Goal: Task Accomplishment & Management: Complete application form

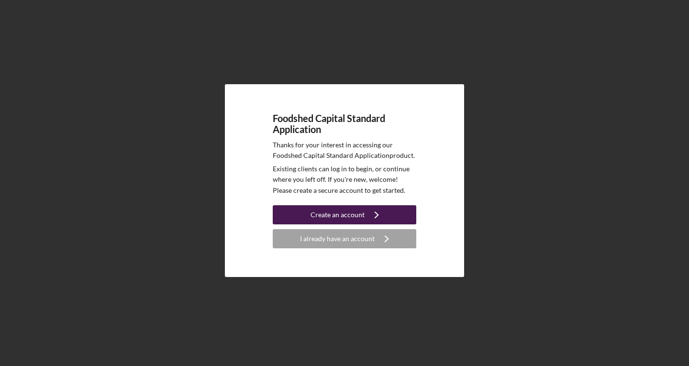
click at [349, 215] on div "Create an account" at bounding box center [337, 214] width 54 height 19
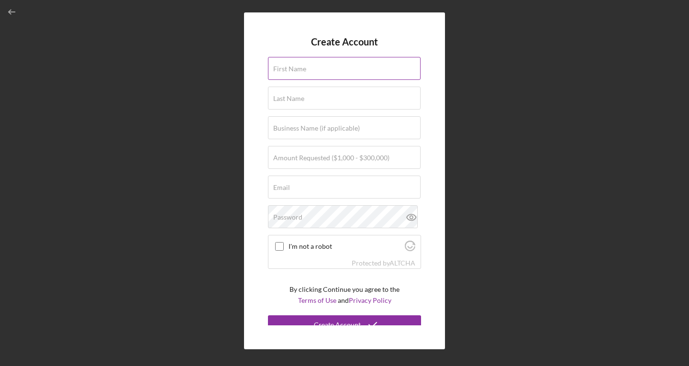
click at [316, 73] on input "First Name" at bounding box center [344, 68] width 153 height 23
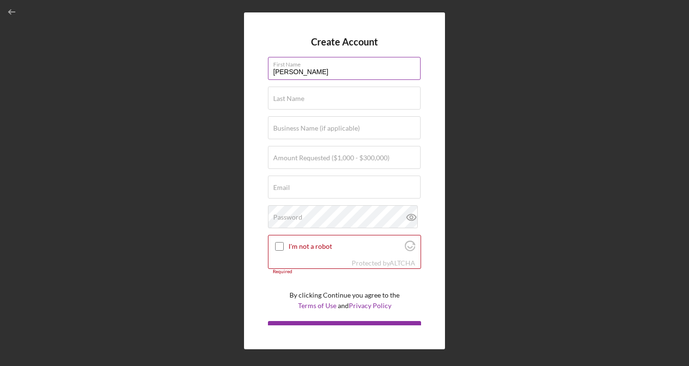
type input "[PERSON_NAME]"
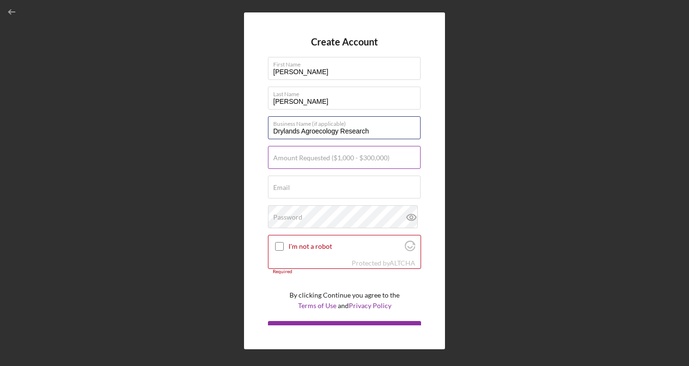
type input "Drylands Agroecology Research"
click at [362, 160] on label "Amount Requested ($1,000 - $300,000)" at bounding box center [331, 158] width 116 height 8
click at [362, 160] on input "Amount Requested ($1,000 - $300,000)" at bounding box center [344, 157] width 153 height 23
type input "$100,000"
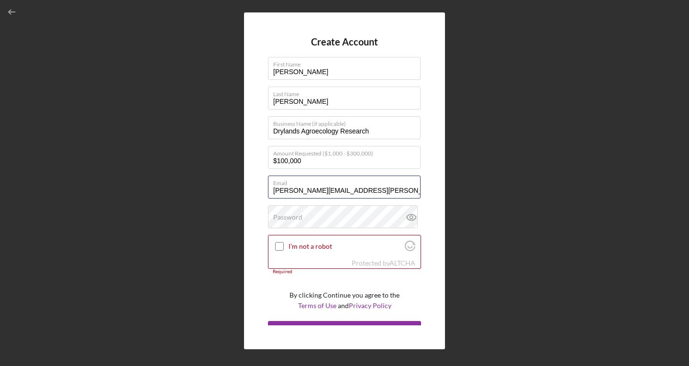
type input "[PERSON_NAME][EMAIL_ADDRESS][PERSON_NAME][DOMAIN_NAME]"
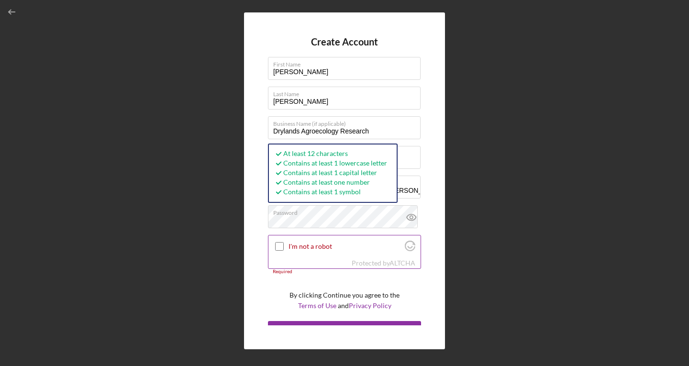
click at [276, 246] on input "I'm not a robot" at bounding box center [279, 246] width 9 height 9
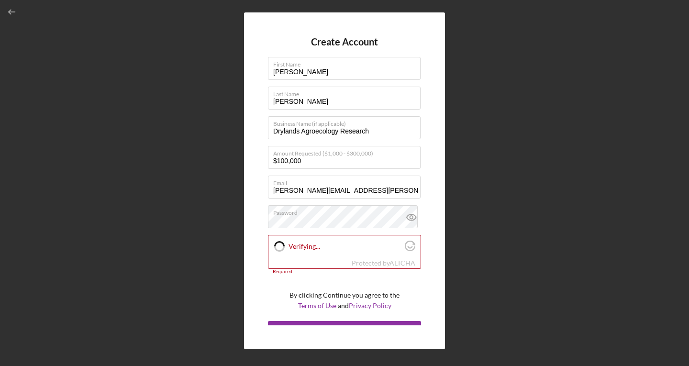
checkbox input "true"
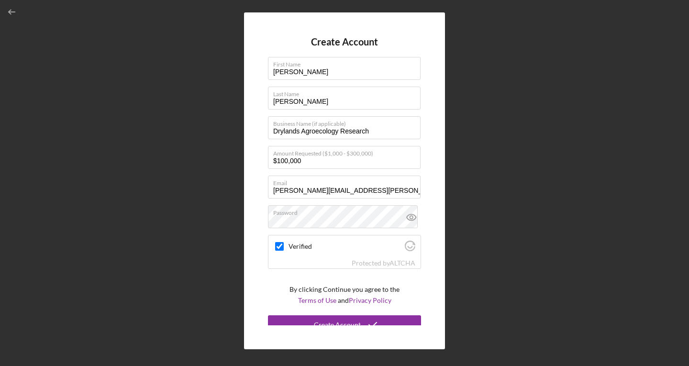
scroll to position [9, 0]
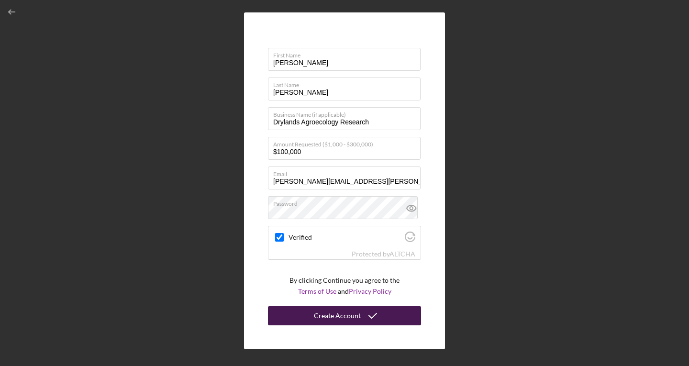
click at [342, 317] on div "Create Account" at bounding box center [337, 315] width 47 height 19
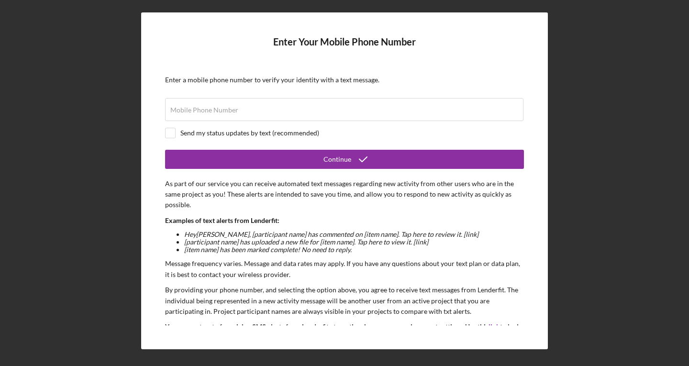
click at [209, 133] on div "Send my status updates by text (recommended)" at bounding box center [249, 133] width 139 height 8
checkbox input "true"
click at [229, 105] on div "Mobile Phone Number" at bounding box center [344, 110] width 359 height 24
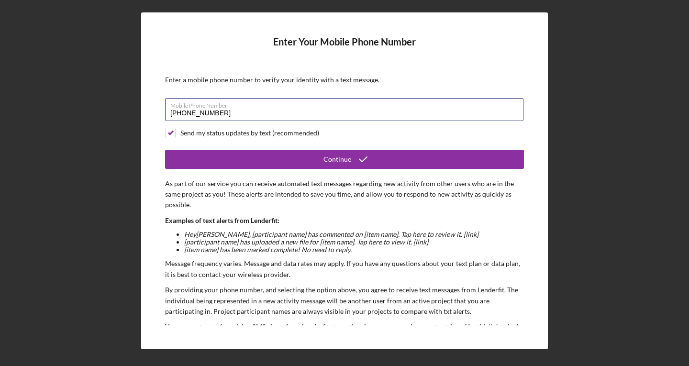
type input "[PHONE_NUMBER]"
click at [233, 199] on p "As part of our service you can receive automated text messages regarding new ac…" at bounding box center [344, 194] width 359 height 32
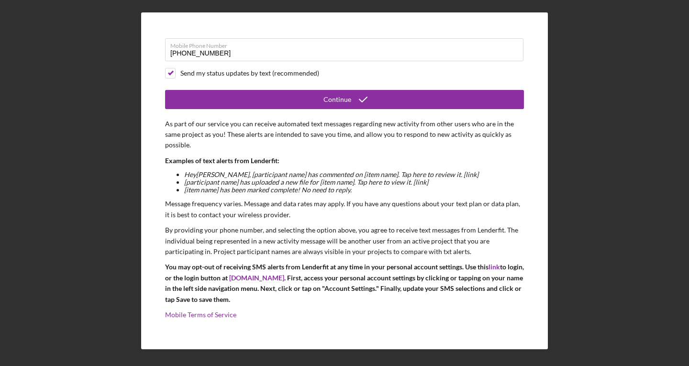
scroll to position [60, 0]
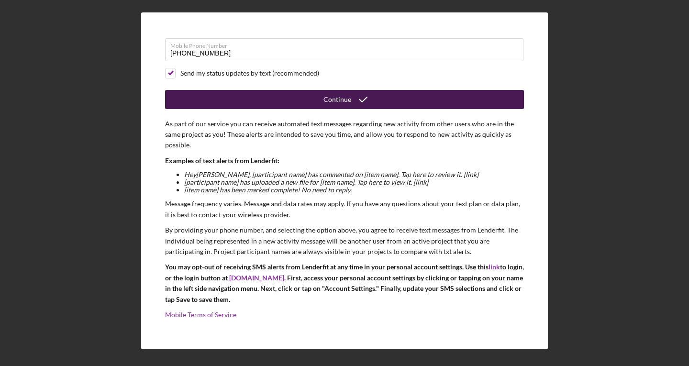
click at [330, 100] on div "Continue" at bounding box center [337, 99] width 28 height 19
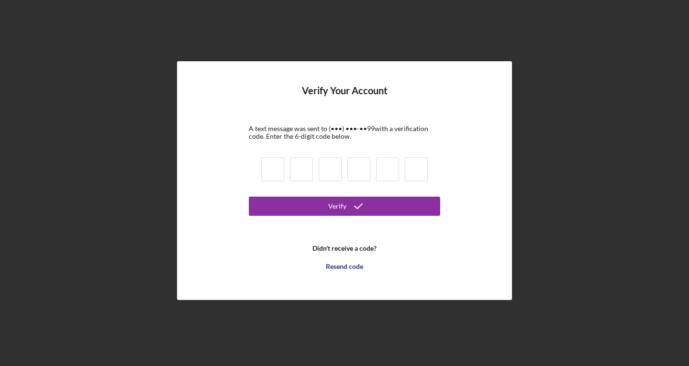
click at [276, 174] on input at bounding box center [272, 169] width 23 height 24
type input "6"
type input "3"
type input "6"
type input "2"
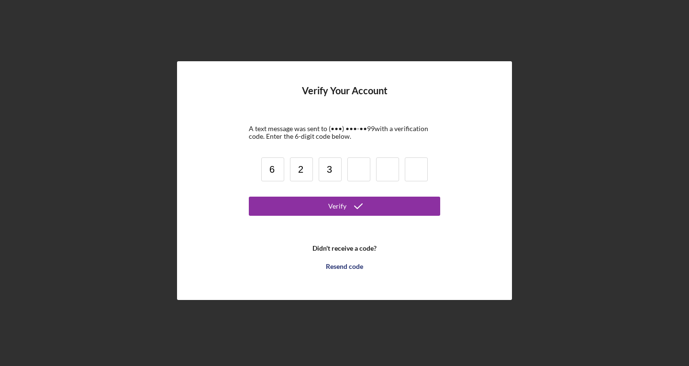
type input "3"
type input "8"
type input "2"
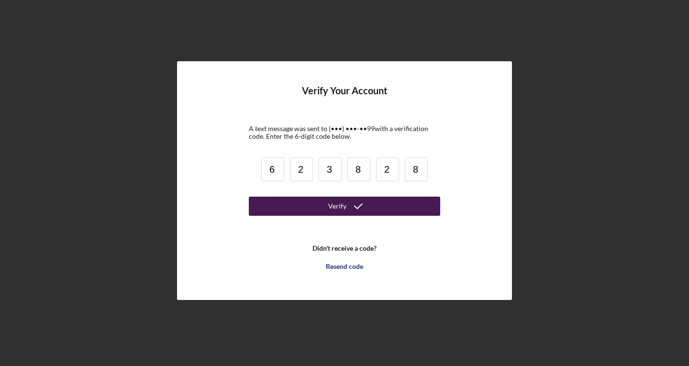
type input "8"
click at [349, 205] on icon "submit" at bounding box center [358, 206] width 24 height 24
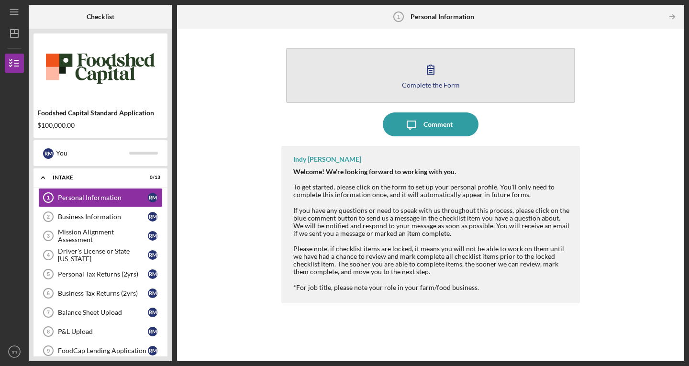
click at [420, 84] on div "Complete the Form" at bounding box center [431, 84] width 58 height 7
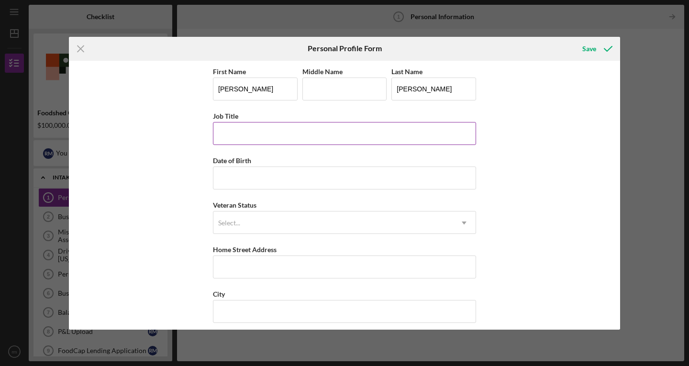
click at [305, 139] on input "Job Title" at bounding box center [344, 133] width 263 height 23
type input "Managing Director"
drag, startPoint x: 241, startPoint y: 94, endPoint x: 192, endPoint y: 95, distance: 49.7
click at [192, 95] on div "First Name [PERSON_NAME] Middle Name Last Name [PERSON_NAME] Job Title Managing…" at bounding box center [344, 195] width 551 height 269
type input "[PERSON_NAME]"
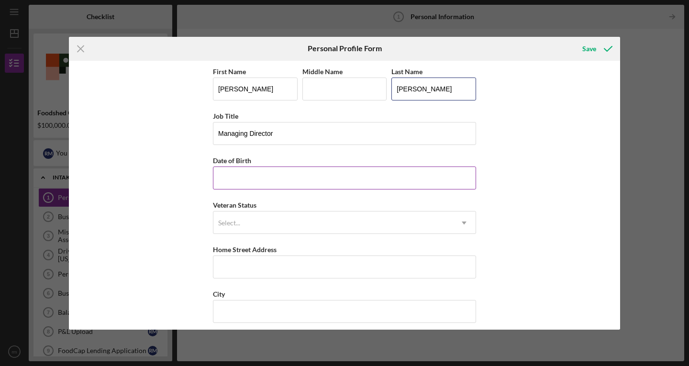
type input "[PERSON_NAME]"
click at [248, 179] on input "Date of Birth" at bounding box center [344, 177] width 263 height 23
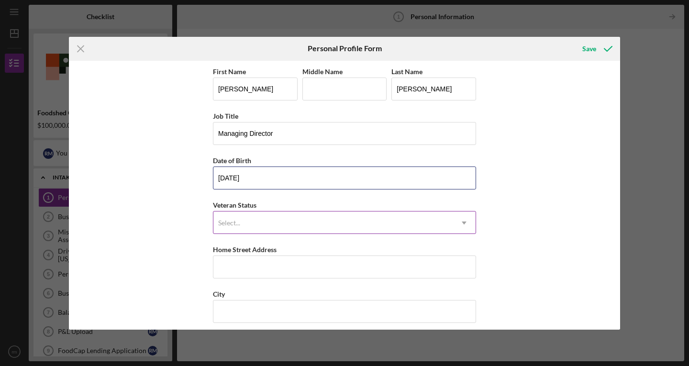
type input "[DATE]"
click at [247, 230] on div "Select..." at bounding box center [332, 223] width 239 height 22
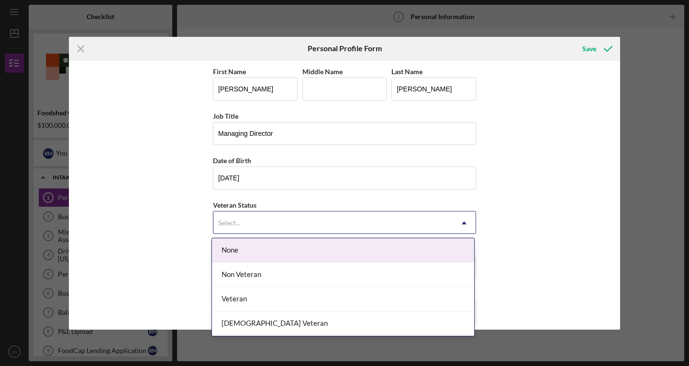
click at [246, 251] on div "None" at bounding box center [343, 250] width 262 height 24
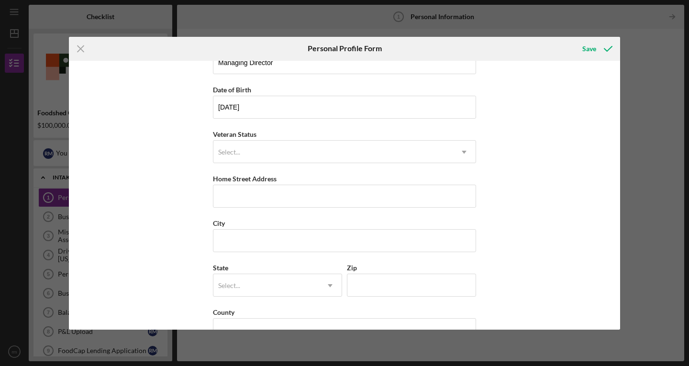
scroll to position [74, 0]
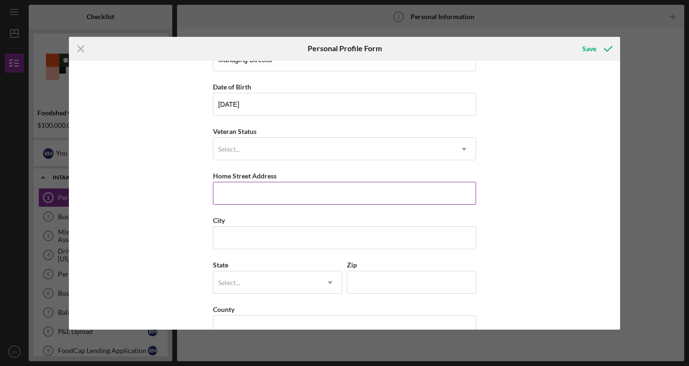
click at [262, 189] on input "Home Street Address" at bounding box center [344, 193] width 263 height 23
click at [273, 190] on input "Home Street Address" at bounding box center [344, 193] width 263 height 23
type input "[STREET_ADDRESS][PERSON_NAME]"
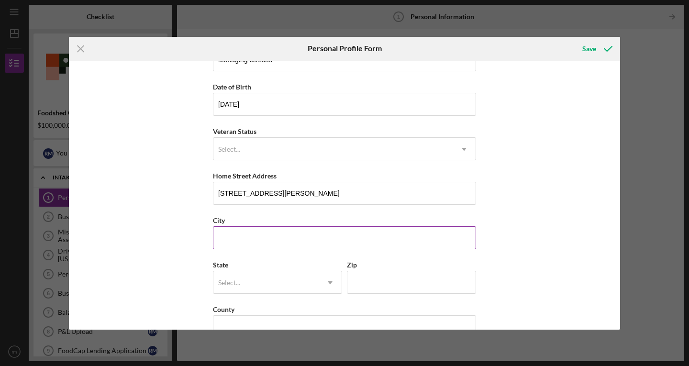
click at [269, 243] on input "City" at bounding box center [344, 237] width 263 height 23
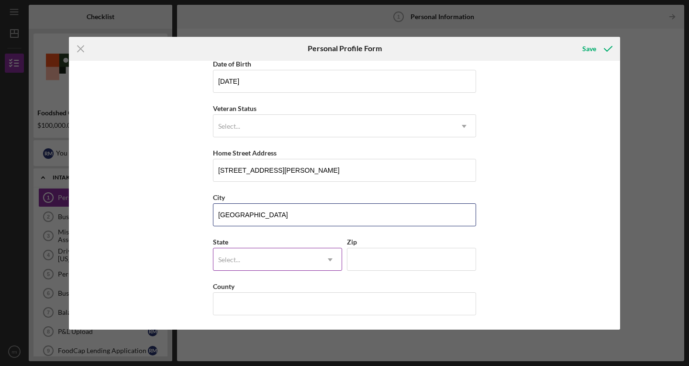
type input "[GEOGRAPHIC_DATA]"
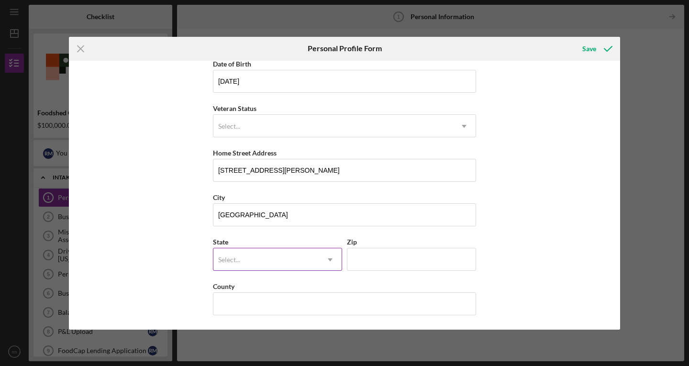
click at [242, 255] on div "Select..." at bounding box center [265, 260] width 105 height 22
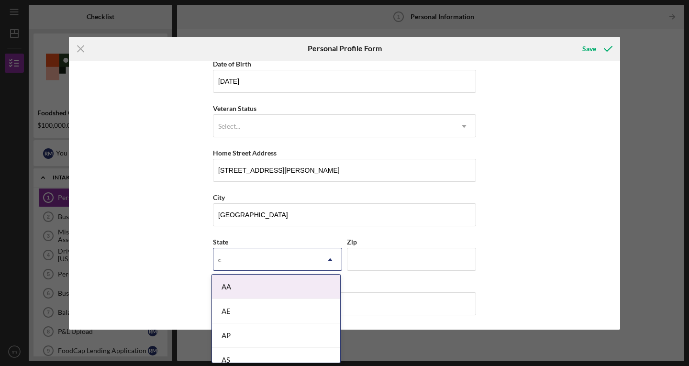
type input "co"
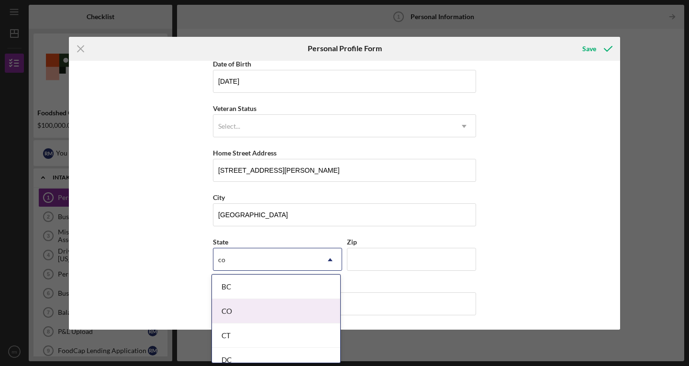
click at [218, 310] on div "CO" at bounding box center [276, 311] width 128 height 24
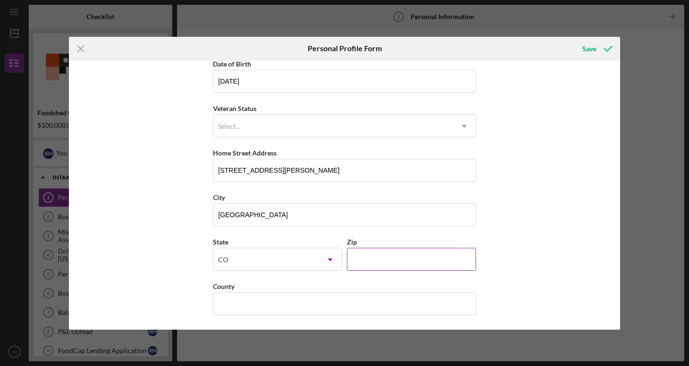
click at [386, 266] on input "Zip" at bounding box center [411, 259] width 129 height 23
type input "80303"
click at [310, 312] on input "County" at bounding box center [344, 303] width 263 height 23
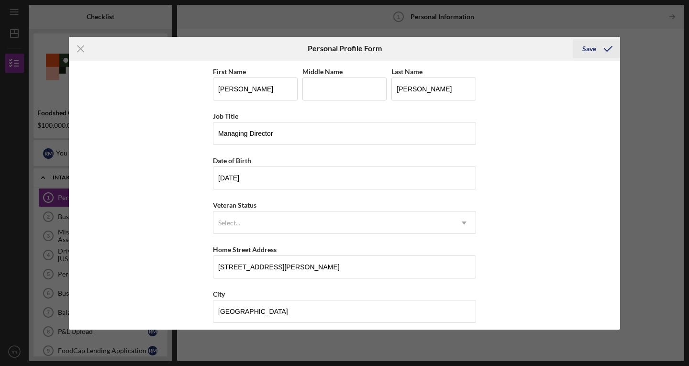
type input "[GEOGRAPHIC_DATA]"
click at [603, 49] on icon "submit" at bounding box center [608, 49] width 24 height 24
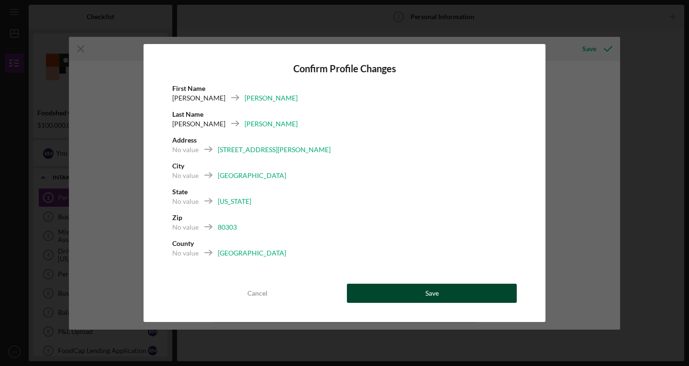
click at [384, 292] on button "Save" at bounding box center [432, 293] width 170 height 19
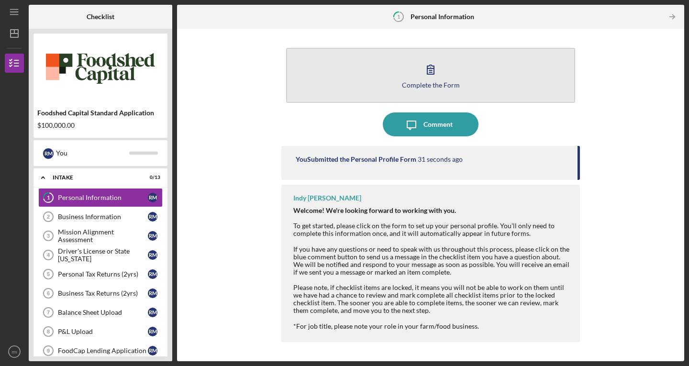
click at [396, 76] on button "Complete the Form Form" at bounding box center [430, 75] width 289 height 55
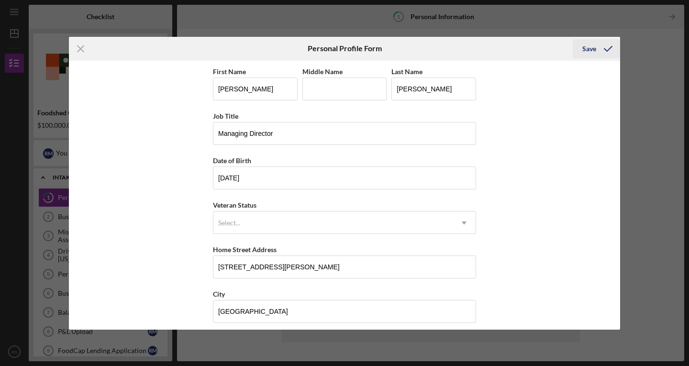
click at [598, 46] on icon "submit" at bounding box center [608, 49] width 24 height 24
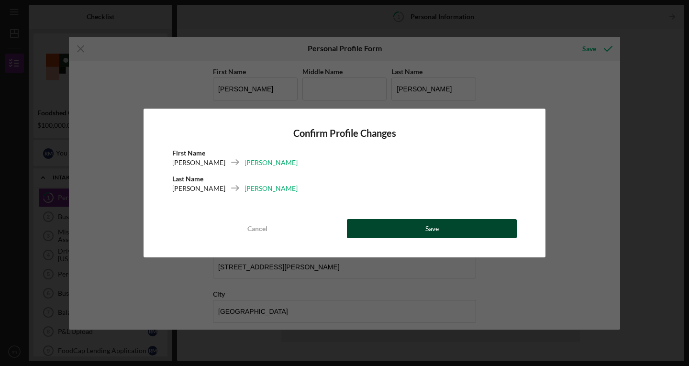
click at [427, 230] on div "Save" at bounding box center [431, 228] width 13 height 19
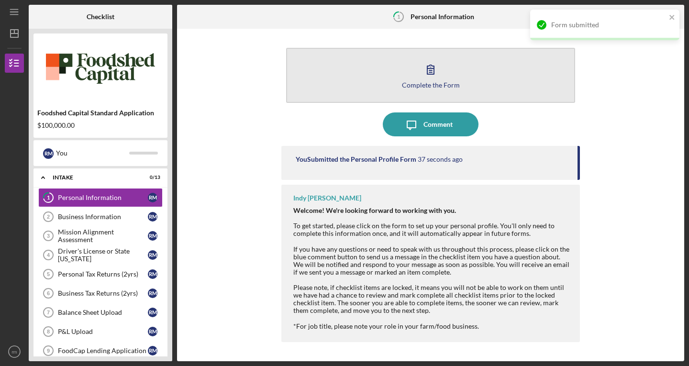
click at [429, 86] on div "Complete the Form" at bounding box center [431, 84] width 58 height 7
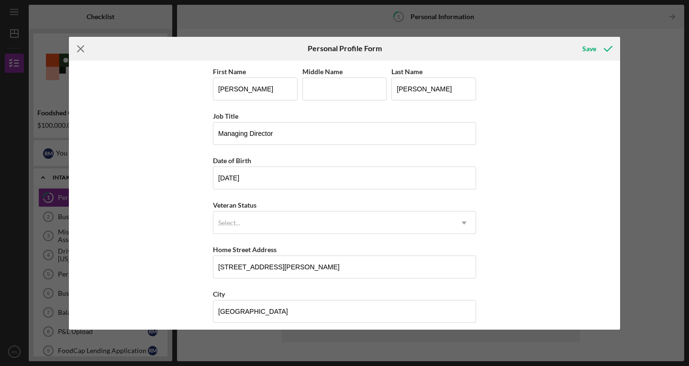
click at [82, 45] on icon "Icon/Menu Close" at bounding box center [81, 49] width 24 height 24
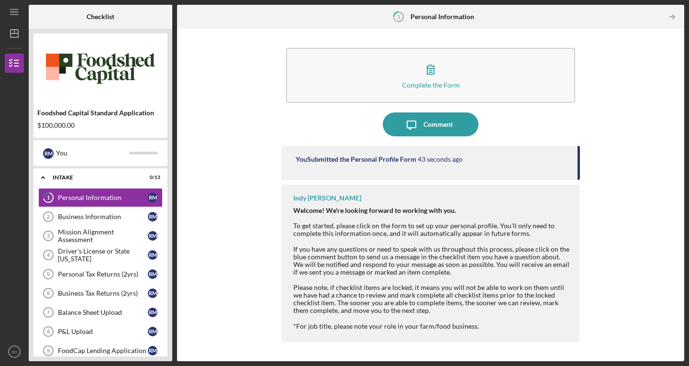
click at [416, 285] on div "Welcome! We're looking forward to working with you. To get started, please clic…" at bounding box center [431, 261] width 277 height 108
click at [70, 218] on div "Business Information" at bounding box center [103, 217] width 90 height 8
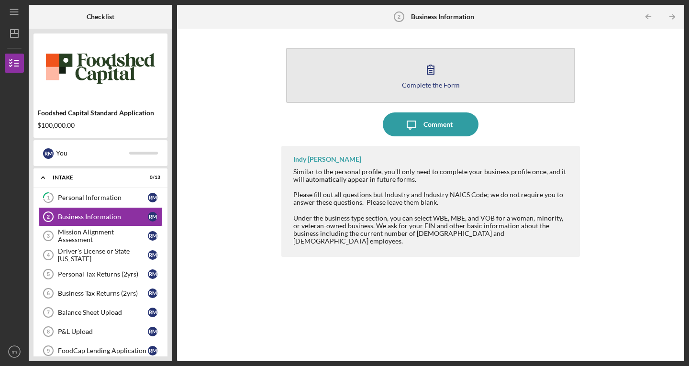
click at [402, 65] on button "Complete the Form Form" at bounding box center [430, 75] width 289 height 55
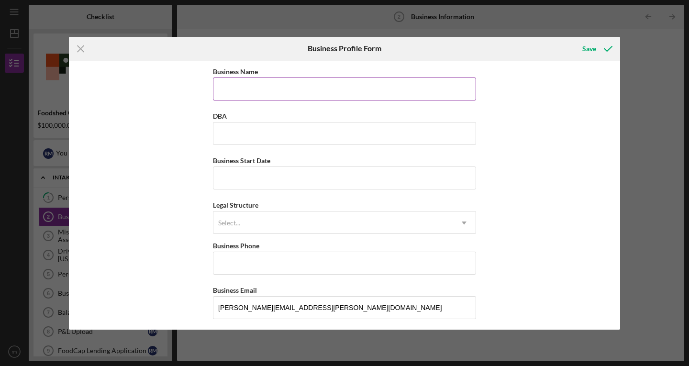
click at [268, 84] on input "Business Name" at bounding box center [344, 88] width 263 height 23
type input "Drylands Agroecology Research"
type input "DAR"
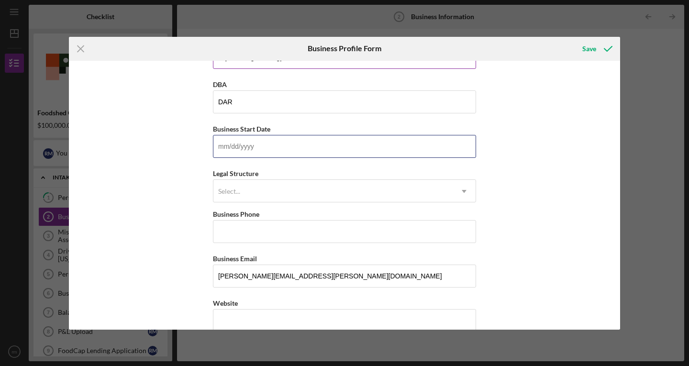
scroll to position [31, 0]
click at [265, 189] on div "Select..." at bounding box center [332, 192] width 239 height 22
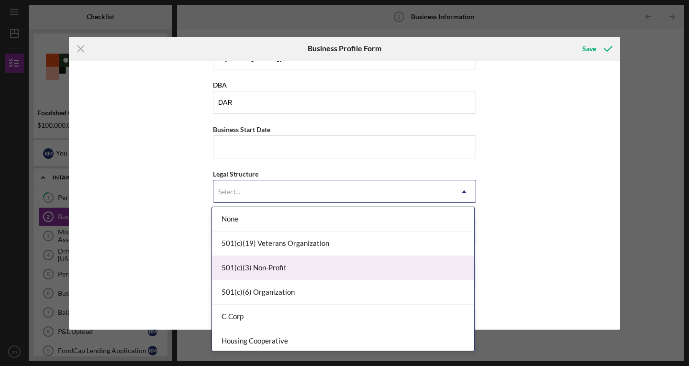
click at [274, 265] on div "501(c)(3) Non-Profit" at bounding box center [343, 268] width 262 height 24
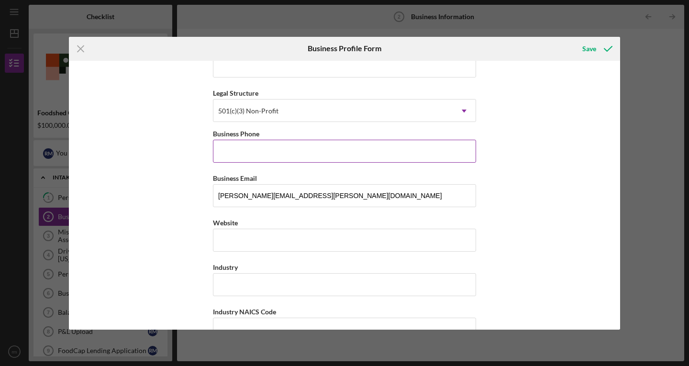
scroll to position [112, 0]
click at [230, 154] on input "Business Phone" at bounding box center [344, 150] width 263 height 23
type input "(3##) ###-####"
click at [230, 154] on input "Business Phone" at bounding box center [344, 150] width 263 height 23
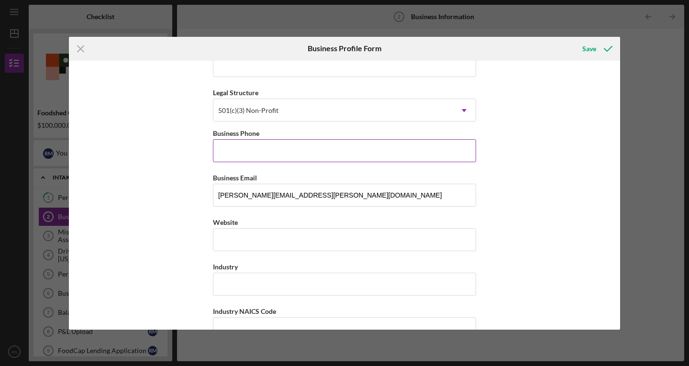
type input "[PHONE_NUMBER]"
type input "Unit E4-191"
type input "[GEOGRAPHIC_DATA]"
type input "[US_STATE]"
type input "80302"
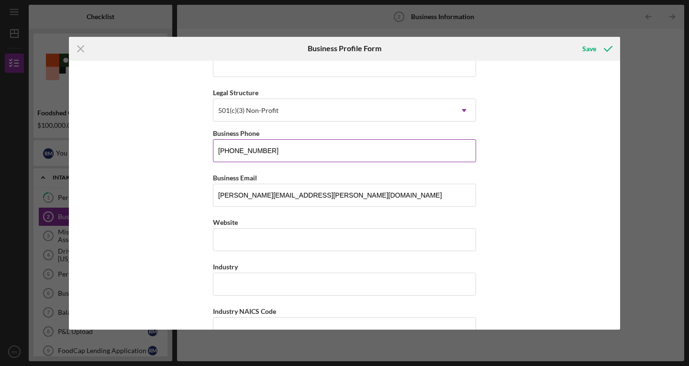
type input "[US_STATE]"
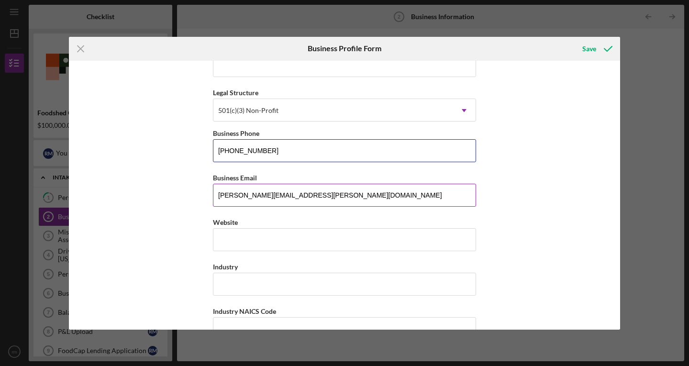
type input "[PHONE_NUMBER]"
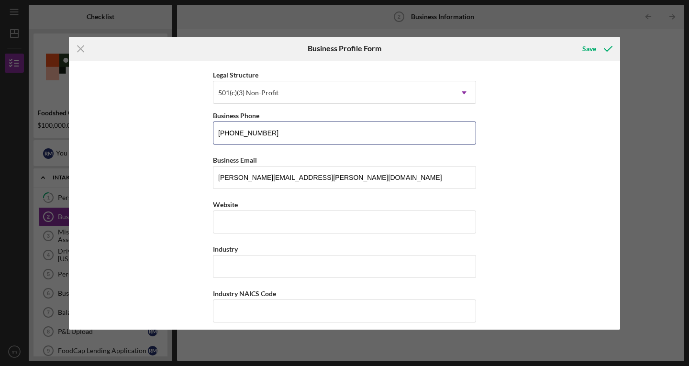
scroll to position [131, 0]
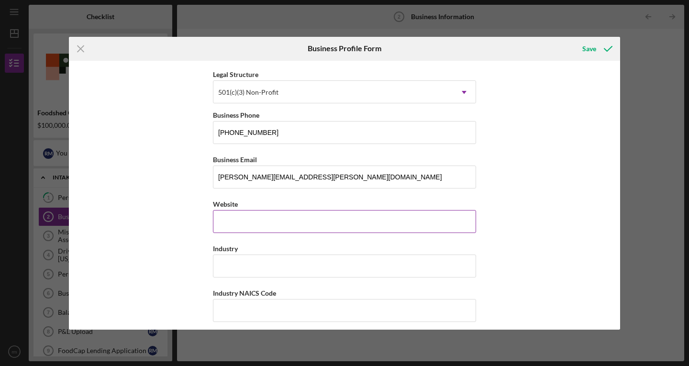
click at [239, 228] on input "Website" at bounding box center [344, 221] width 263 height 23
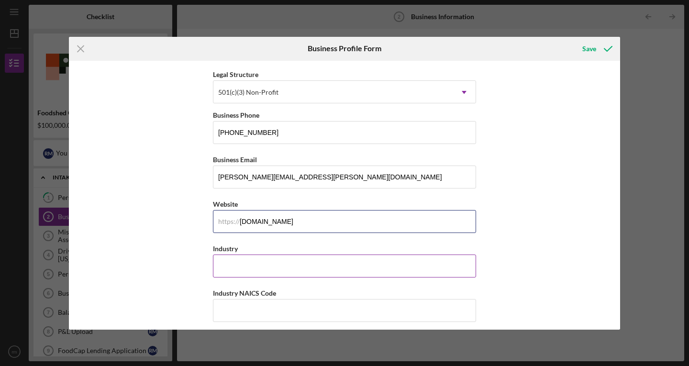
type input "[DOMAIN_NAME]"
click at [246, 265] on input "Industry" at bounding box center [344, 265] width 263 height 23
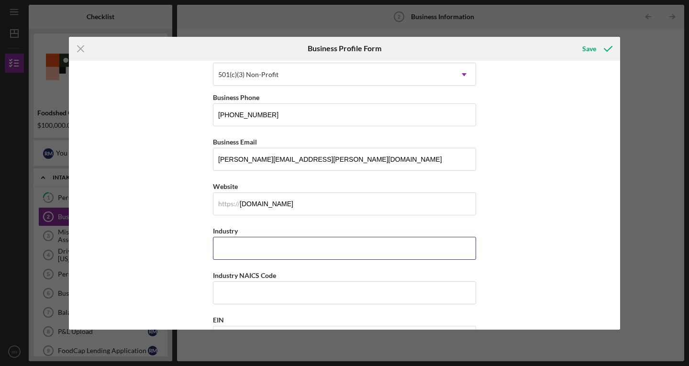
scroll to position [149, 0]
type input "A"
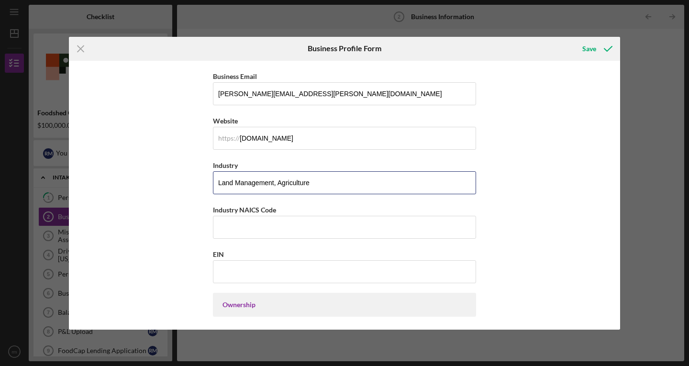
scroll to position [214, 0]
type input "Land Management, Agriculture"
click at [246, 222] on input "Industry NAICS Code" at bounding box center [344, 226] width 263 height 23
click at [265, 211] on label "Industry NAICS Code" at bounding box center [244, 209] width 63 height 8
click at [265, 215] on input "Industry NAICS Code" at bounding box center [344, 226] width 263 height 23
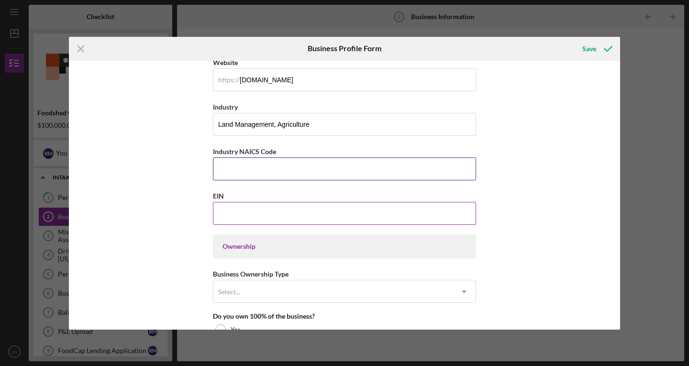
scroll to position [273, 0]
click at [263, 212] on input "EIN" at bounding box center [344, 212] width 263 height 23
paste input "[US_EMPLOYER_IDENTIFICATION_NUMBER]"
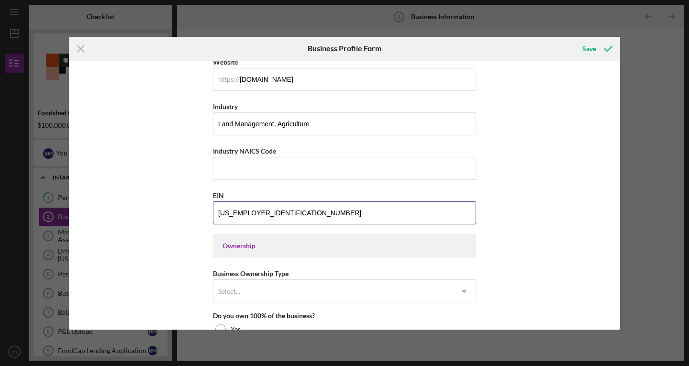
type input "[US_EMPLOYER_IDENTIFICATION_NUMBER]"
click at [169, 169] on div "Business Name Drylands Agroecology Research DBA DAR Business Start Date Legal S…" at bounding box center [344, 195] width 551 height 269
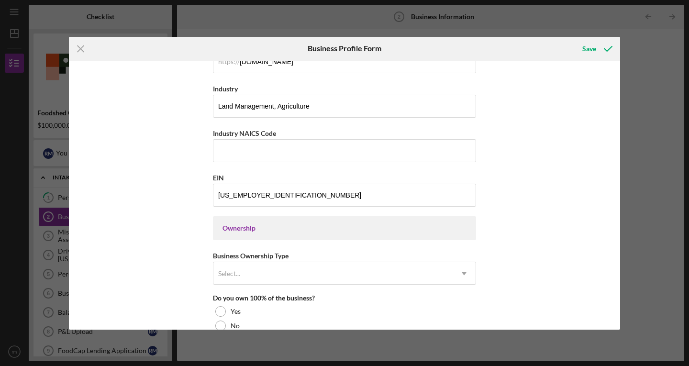
click at [247, 228] on div "Ownership" at bounding box center [344, 228] width 244 height 8
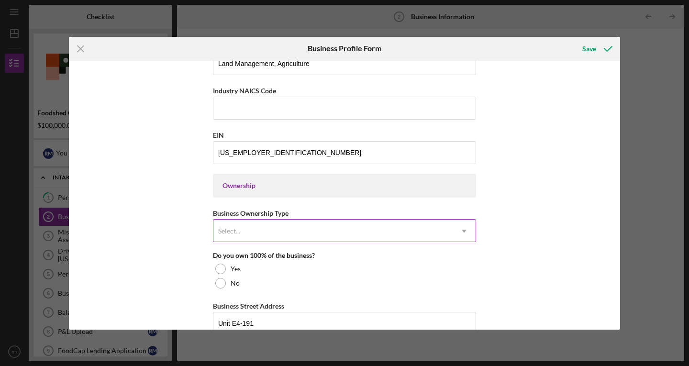
click at [250, 231] on div "Select..." at bounding box center [332, 231] width 239 height 22
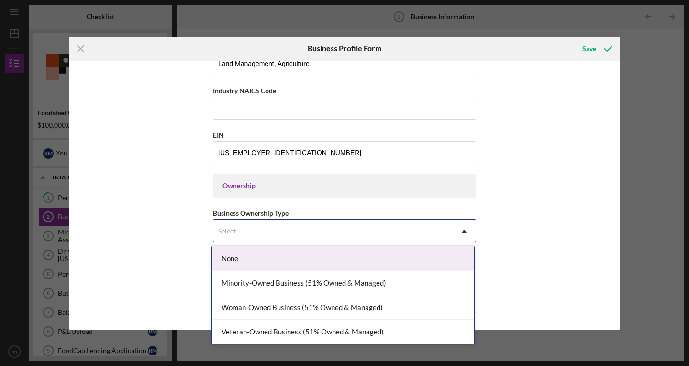
click at [245, 261] on div "None" at bounding box center [343, 258] width 262 height 24
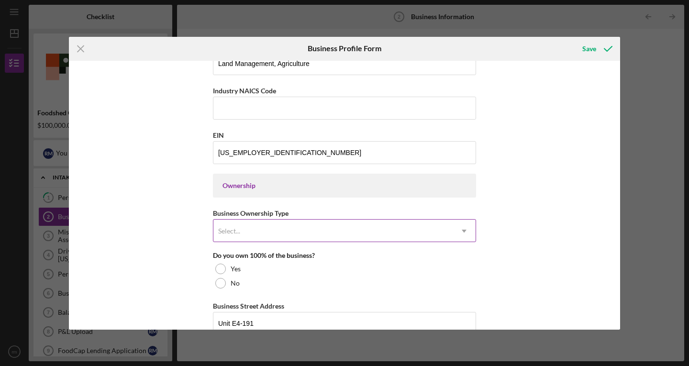
click at [252, 229] on div "Select..." at bounding box center [332, 231] width 239 height 22
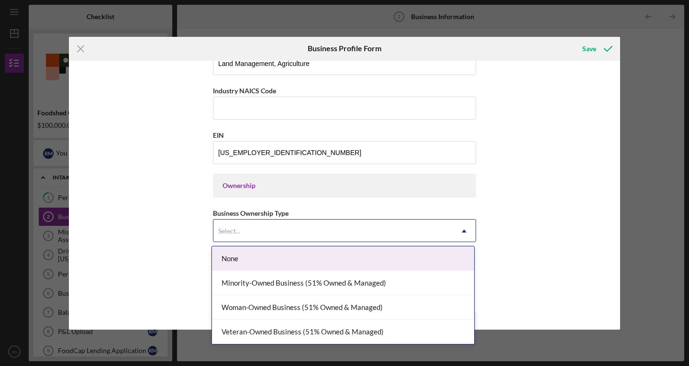
click at [251, 257] on div "None" at bounding box center [343, 258] width 262 height 24
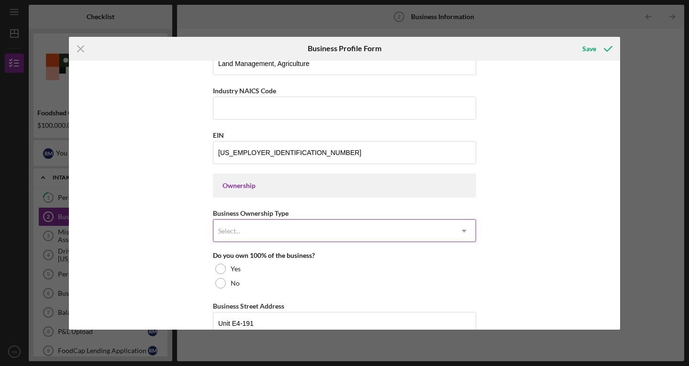
click at [270, 229] on div "Select..." at bounding box center [332, 231] width 239 height 22
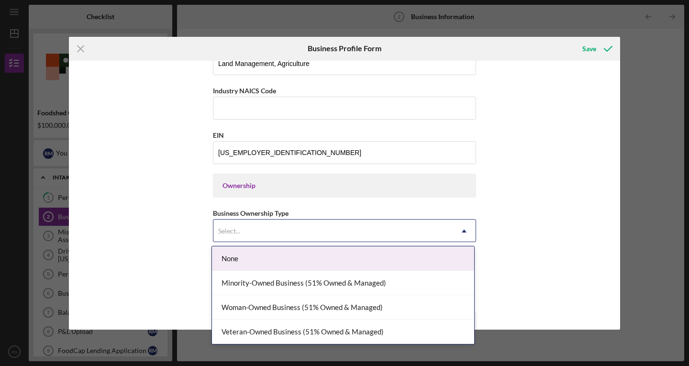
click at [518, 216] on div "Business Name Drylands Agroecology Research DBA DAR Business Start Date Legal S…" at bounding box center [344, 195] width 551 height 269
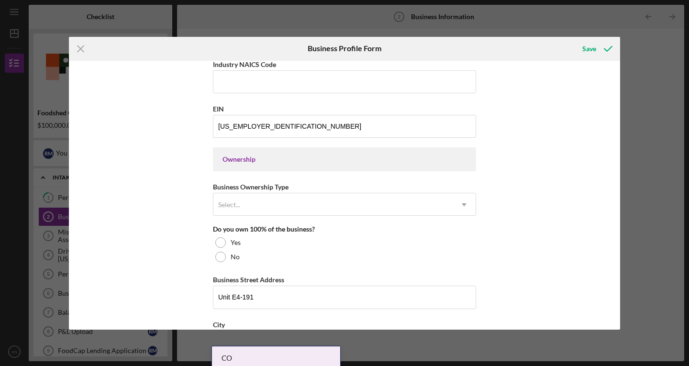
scroll to position [360, 0]
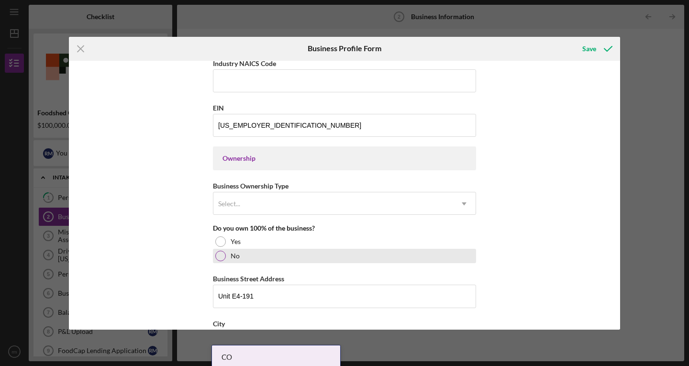
click at [219, 253] on div at bounding box center [220, 256] width 11 height 11
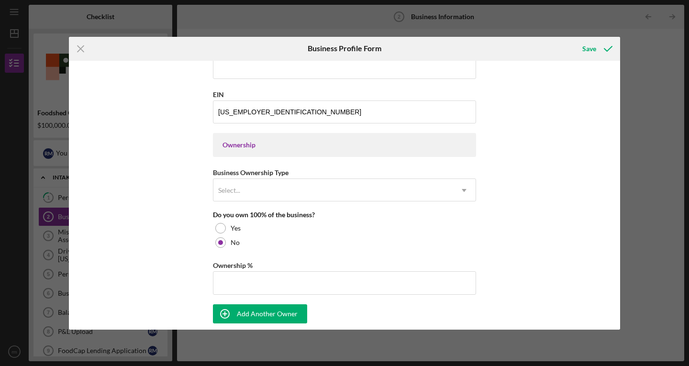
scroll to position [374, 0]
click at [232, 279] on input "Ownership %" at bounding box center [344, 282] width 263 height 23
type input "0.00%"
click at [169, 256] on div "Business Name Drylands Agroecology Research DBA DAR Business Start Date Legal S…" at bounding box center [344, 195] width 551 height 269
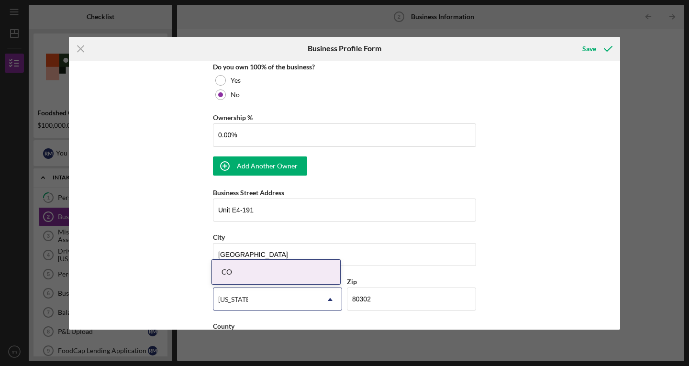
scroll to position [522, 0]
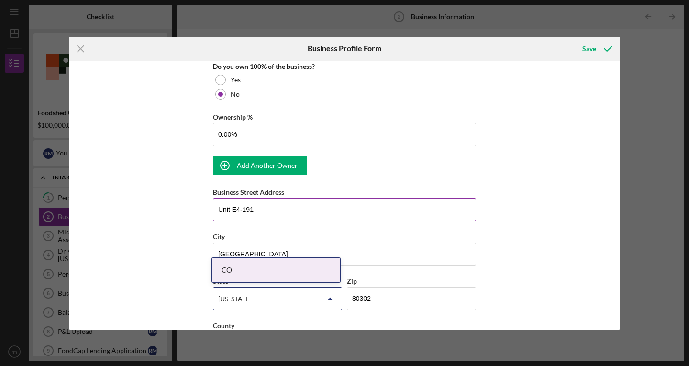
click at [302, 216] on input "Unit E4-191" at bounding box center [344, 209] width 263 height 23
type input "[STREET_ADDRESS]"
click at [188, 244] on div "Business Name Drylands Agroecology Research DBA DAR Business Start Date Legal S…" at bounding box center [344, 195] width 551 height 269
click at [230, 251] on input "[GEOGRAPHIC_DATA]" at bounding box center [344, 253] width 263 height 23
type input "Longmont"
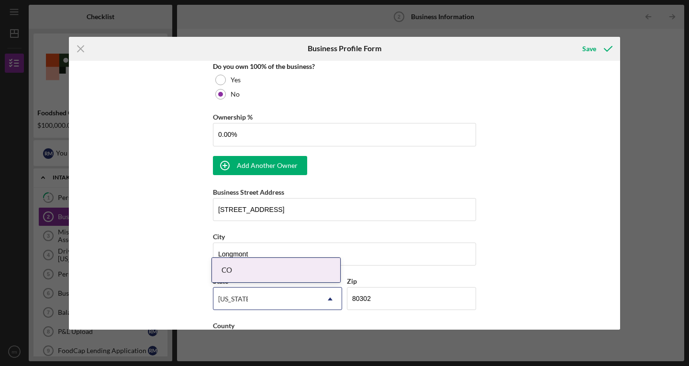
click at [172, 268] on div "Business Name Drylands Agroecology Research DBA DAR Business Start Date Legal S…" at bounding box center [344, 195] width 551 height 269
click at [253, 305] on div "[US_STATE]" at bounding box center [265, 299] width 105 height 22
click at [407, 297] on input "80302" at bounding box center [411, 298] width 129 height 23
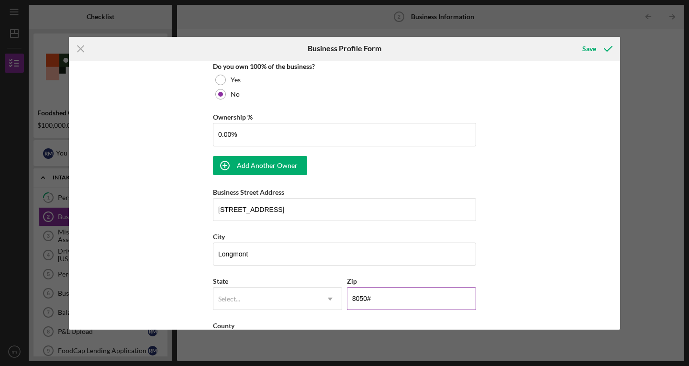
drag, startPoint x: 407, startPoint y: 297, endPoint x: 365, endPoint y: 297, distance: 41.6
click at [365, 297] on input "8050#" at bounding box center [411, 298] width 129 height 23
type input "80503"
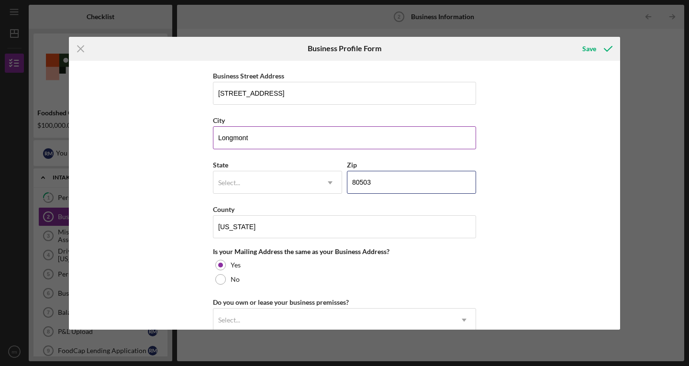
scroll to position [638, 0]
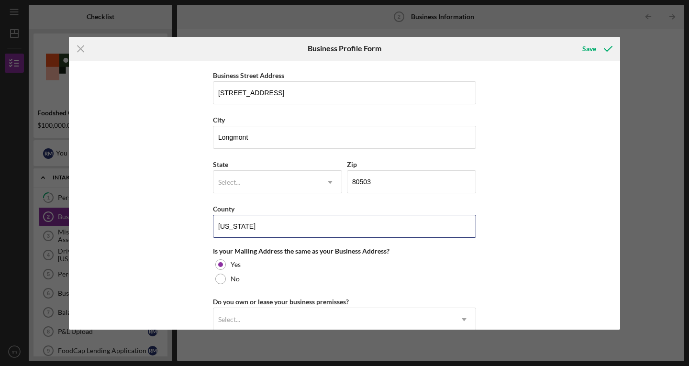
drag, startPoint x: 254, startPoint y: 226, endPoint x: 203, endPoint y: 227, distance: 51.2
click at [203, 227] on div "Business Name Drylands Agroecology Research DBA DAR Business Start Date Legal S…" at bounding box center [344, 195] width 551 height 269
type input "[GEOGRAPHIC_DATA]"
click at [257, 183] on div "Select..." at bounding box center [265, 182] width 105 height 22
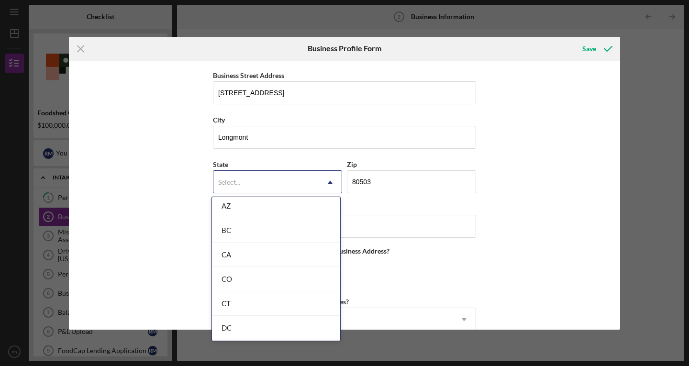
scroll to position [224, 0]
click at [250, 282] on div "CO" at bounding box center [276, 277] width 128 height 24
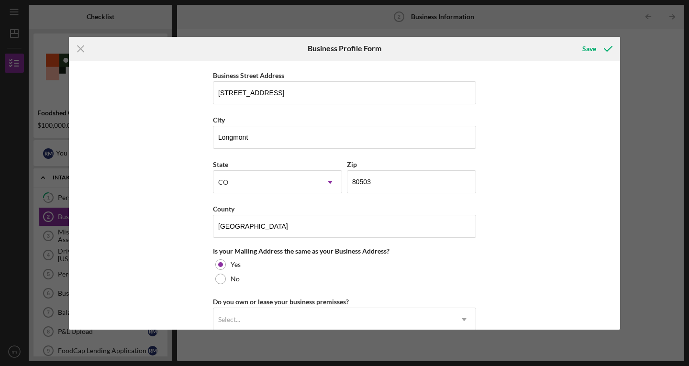
click at [128, 225] on div "Business Name Drylands Agroecology Research DBA DAR Business Start Date Legal S…" at bounding box center [344, 195] width 551 height 269
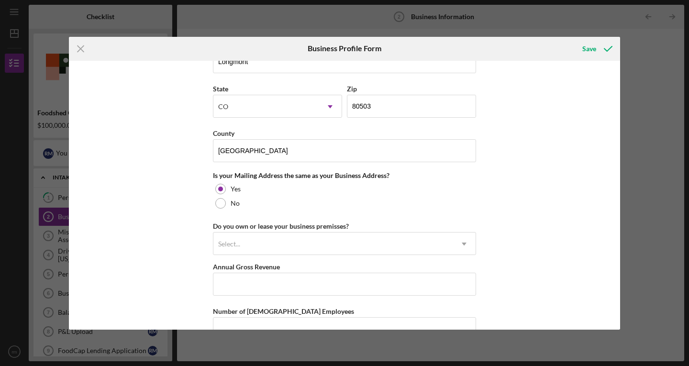
scroll to position [715, 0]
click at [289, 243] on div "Select..." at bounding box center [332, 243] width 239 height 22
click at [235, 248] on div "Select..." at bounding box center [332, 243] width 239 height 22
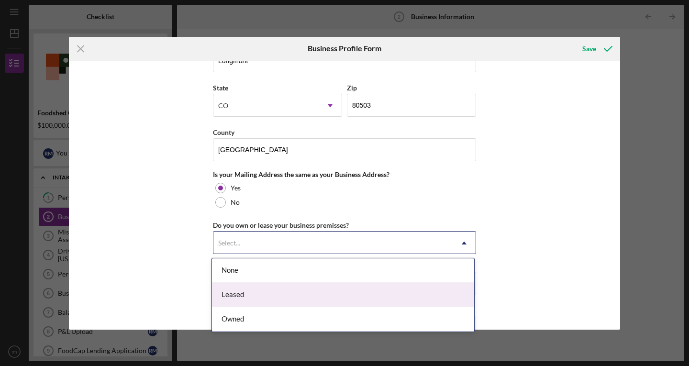
click at [236, 297] on div "Leased" at bounding box center [343, 295] width 262 height 24
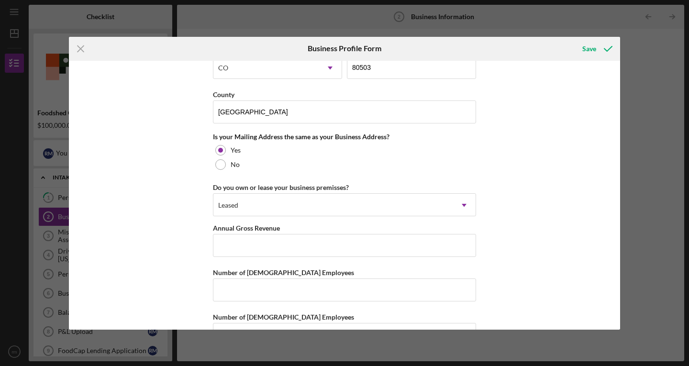
scroll to position [783, 0]
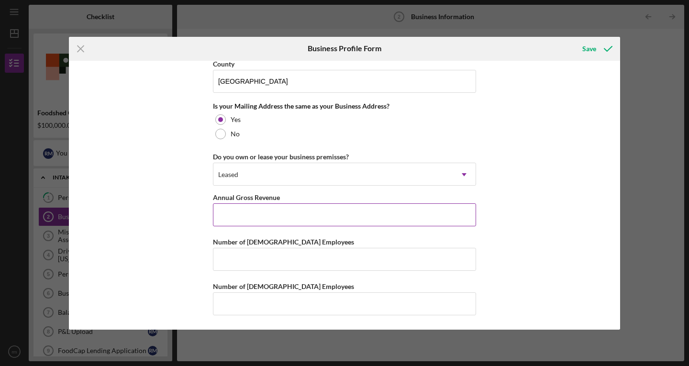
click at [237, 205] on input "Annual Gross Revenue" at bounding box center [344, 214] width 263 height 23
type input "$1,000,000"
click at [192, 215] on div "Business Name Drylands Agroecology Research DBA DAR Business Start Date Legal S…" at bounding box center [344, 195] width 551 height 269
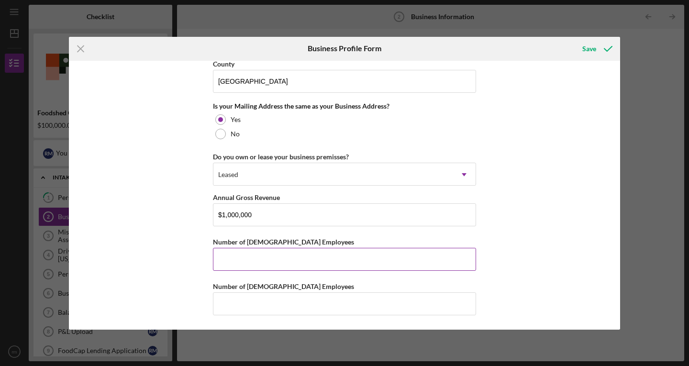
click at [267, 263] on input "Number of [DEMOGRAPHIC_DATA] Employees" at bounding box center [344, 259] width 263 height 23
type input "9"
click at [254, 307] on input "Number of [DEMOGRAPHIC_DATA] Employees" at bounding box center [344, 303] width 263 height 23
type input "3"
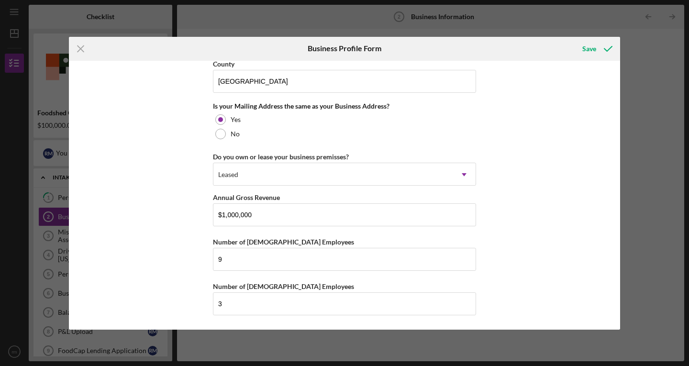
click at [177, 257] on div "Business Name Drylands Agroecology Research DBA DAR Business Start Date Legal S…" at bounding box center [344, 195] width 551 height 269
click at [231, 214] on input "$1,000,000" at bounding box center [344, 214] width 263 height 23
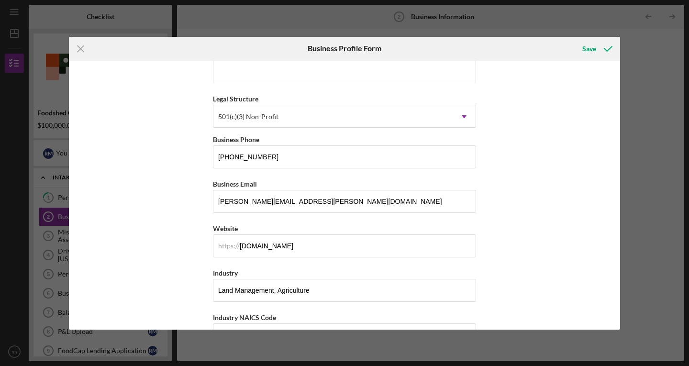
scroll to position [0, 0]
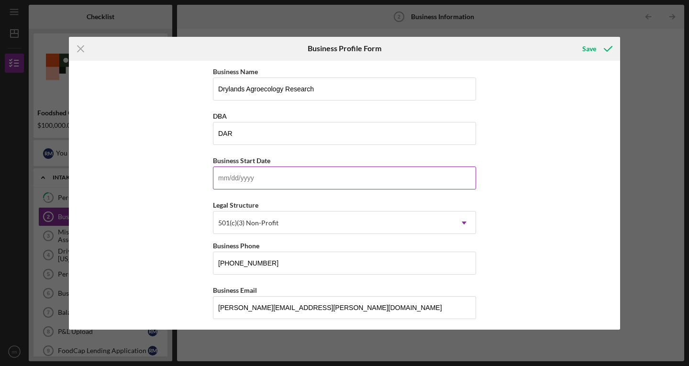
click at [280, 185] on input "Business Start Date" at bounding box center [344, 177] width 263 height 23
paste input "12/20/1yyy"
type input "12/20/1yyy"
paste input "[DATE]"
type input "[DATE]"
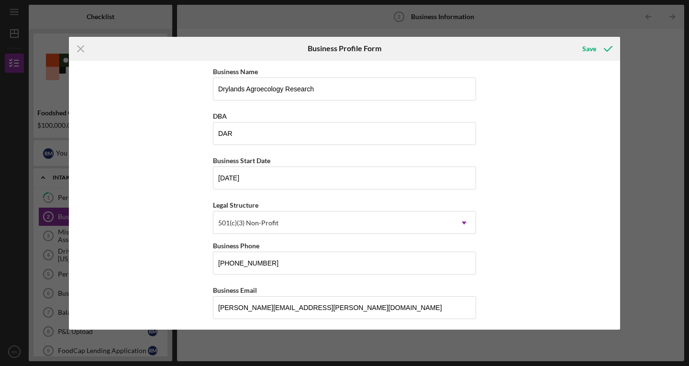
click at [171, 185] on div "Business Name Drylands Agroecology Research DBA DAR Business Start Date [DATE] …" at bounding box center [344, 195] width 551 height 269
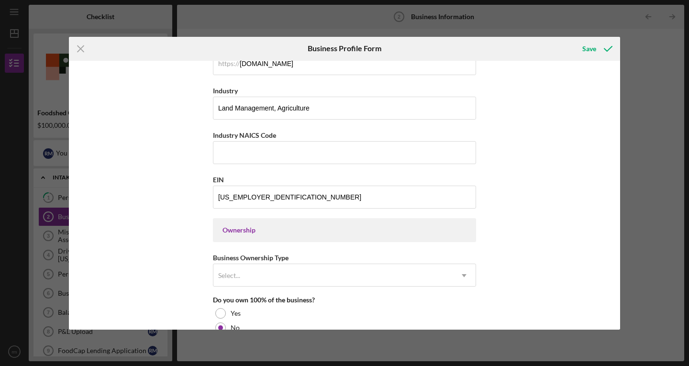
scroll to position [298, 0]
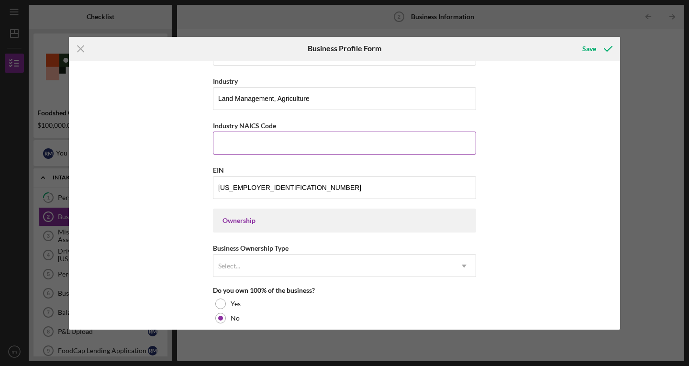
click at [253, 143] on input "Industry NAICS Code" at bounding box center [344, 142] width 263 height 23
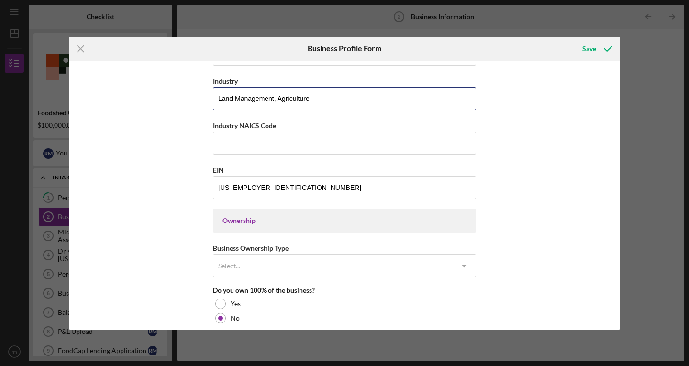
drag, startPoint x: 314, startPoint y: 101, endPoint x: 201, endPoint y: 105, distance: 113.4
click at [201, 105] on div "Business Name Drylands Agroecology Research DBA DAR Business Start Date [DATE] …" at bounding box center [344, 195] width 551 height 269
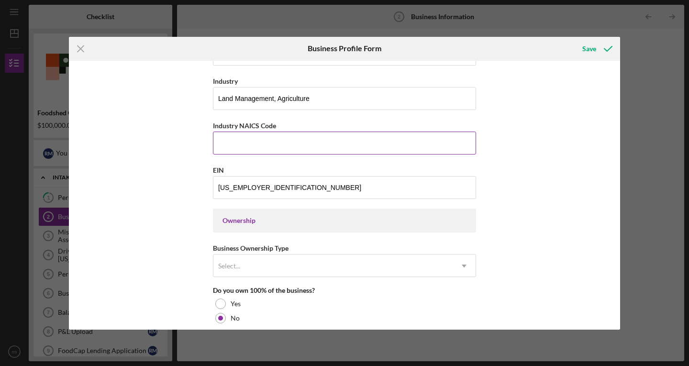
click at [269, 143] on input "Industry NAICS Code" at bounding box center [344, 142] width 263 height 23
paste input "115116"
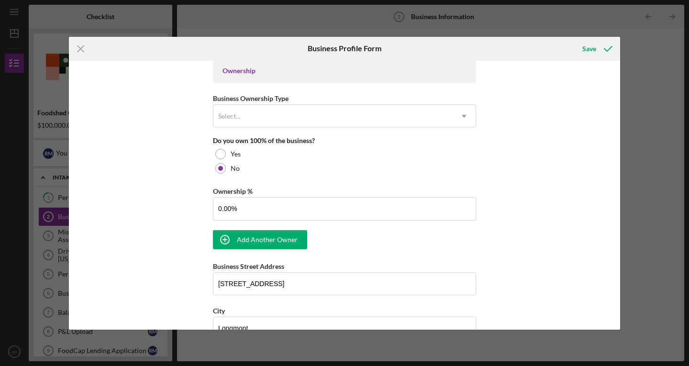
scroll to position [379, 0]
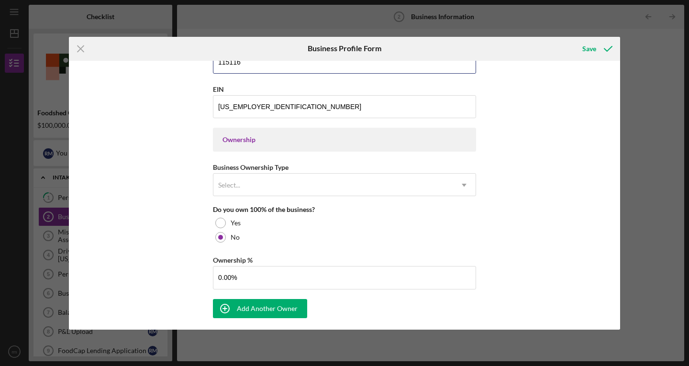
type input "115116"
click at [272, 197] on div "Business Name Drylands Agroecology Research DBA DAR Business Start Date [DATE] …" at bounding box center [344, 208] width 263 height 1043
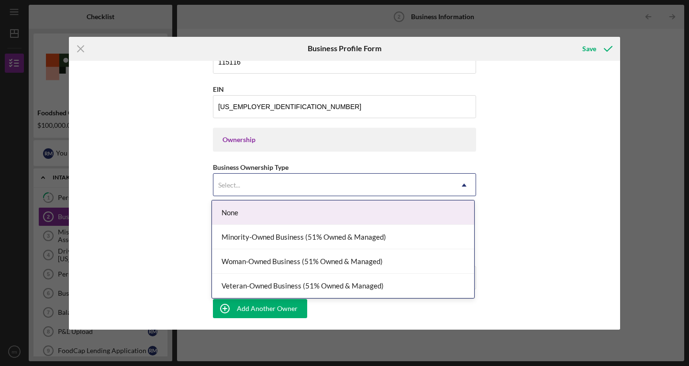
click at [270, 186] on div "Select..." at bounding box center [332, 185] width 239 height 22
click at [153, 205] on div "Business Name Drylands Agroecology Research DBA DAR Business Start Date [DATE] …" at bounding box center [344, 195] width 551 height 269
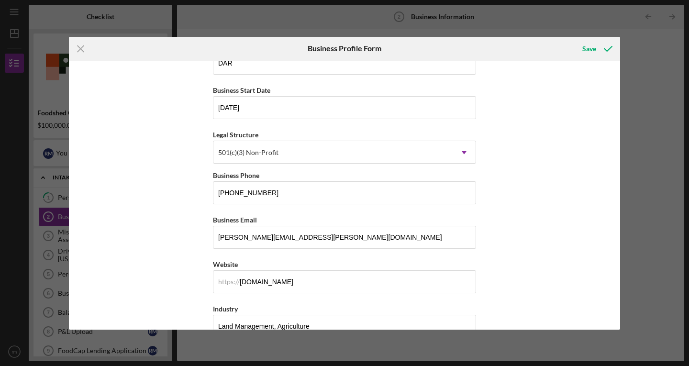
scroll to position [0, 0]
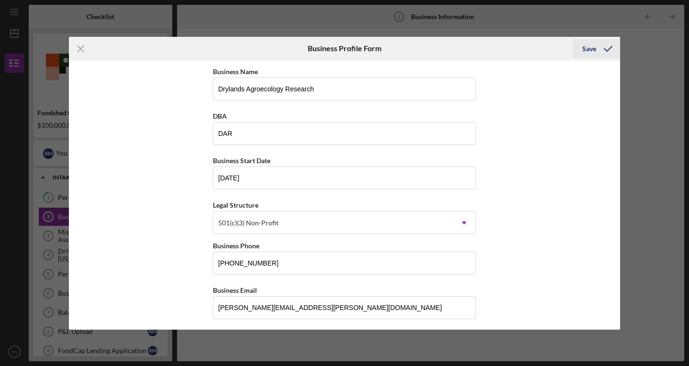
click at [586, 52] on div "Save" at bounding box center [589, 48] width 14 height 19
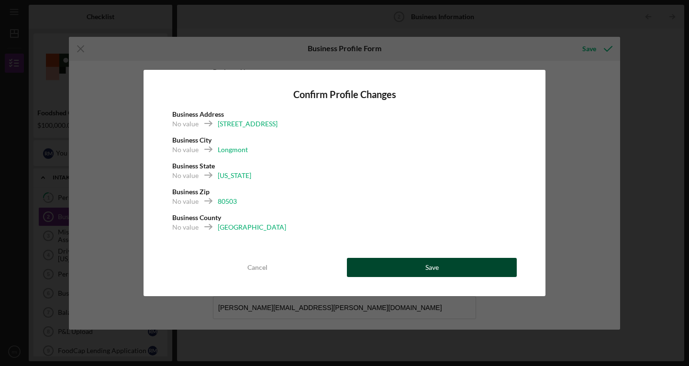
click at [423, 268] on button "Save" at bounding box center [432, 267] width 170 height 19
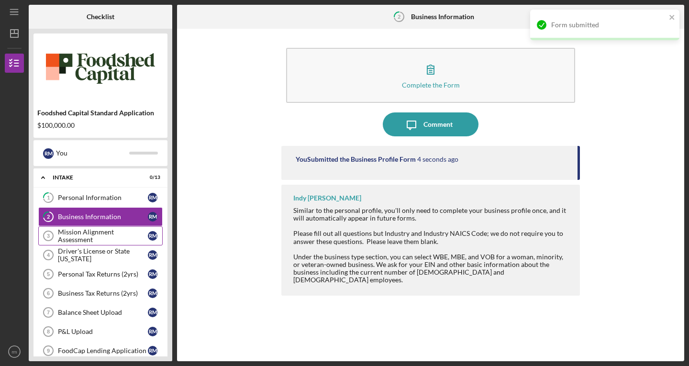
click at [83, 237] on div "Mission Alignment Assessment" at bounding box center [103, 235] width 90 height 15
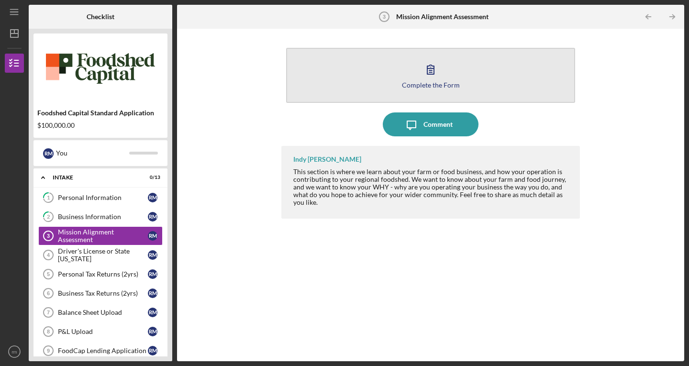
click at [422, 77] on icon "button" at bounding box center [430, 69] width 24 height 24
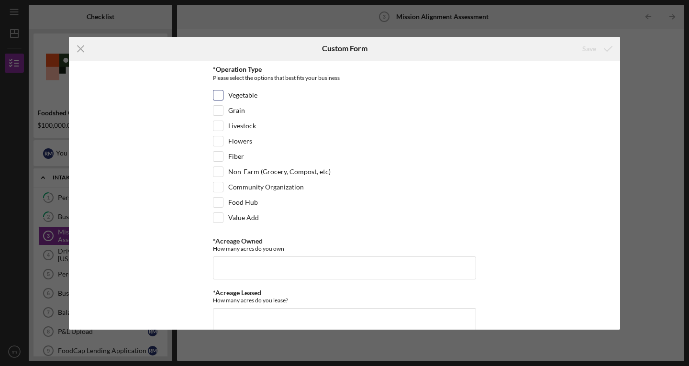
click at [215, 94] on input "Vegetable" at bounding box center [218, 95] width 10 height 10
checkbox input "true"
click at [216, 106] on input "Grain" at bounding box center [218, 111] width 10 height 10
checkbox input "true"
click at [217, 121] on input "Livestock" at bounding box center [218, 126] width 10 height 10
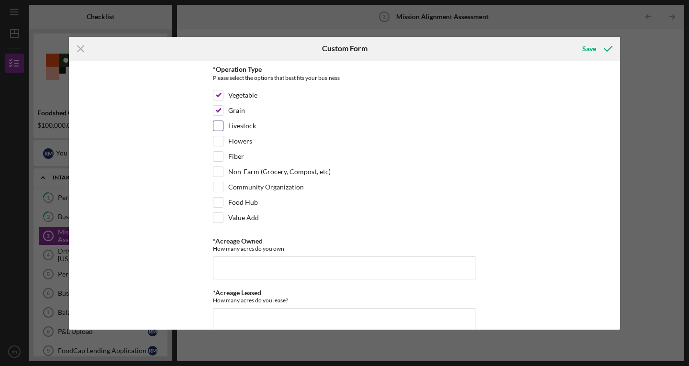
checkbox input "true"
click at [219, 186] on input "Community Organization" at bounding box center [218, 187] width 10 height 10
checkbox input "true"
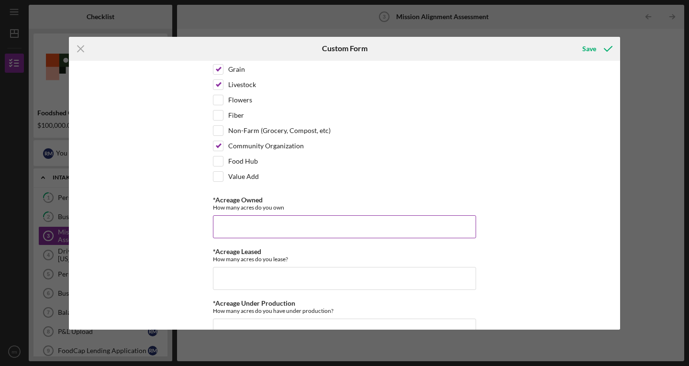
scroll to position [51, 0]
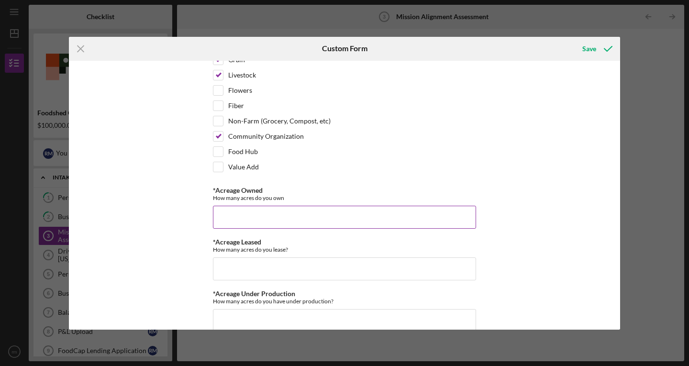
click at [246, 217] on input "*Acreage Owned" at bounding box center [344, 217] width 263 height 23
type input "0"
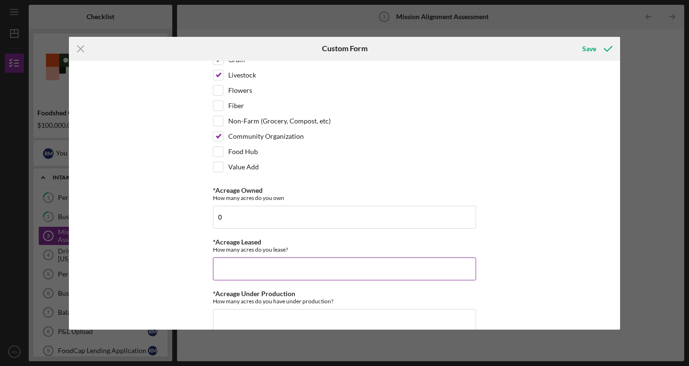
click at [253, 268] on input "*Acreage Leased" at bounding box center [344, 268] width 263 height 23
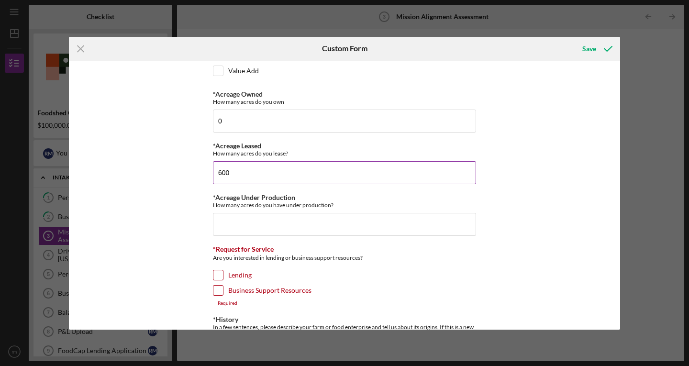
scroll to position [148, 0]
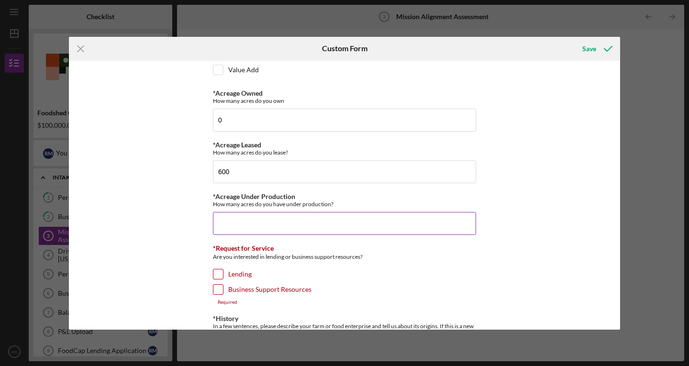
click at [275, 222] on input "*Acreage Under Production" at bounding box center [344, 223] width 263 height 23
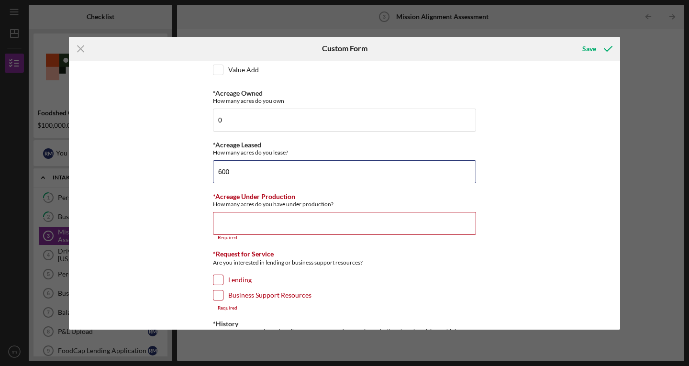
drag, startPoint x: 252, startPoint y: 175, endPoint x: 205, endPoint y: 172, distance: 47.0
click at [205, 172] on div "*Operation Type Please select the options that best fits your business Vegetabl…" at bounding box center [344, 195] width 551 height 269
type input "150"
click at [248, 229] on input "*Acreage Under Production" at bounding box center [344, 223] width 263 height 23
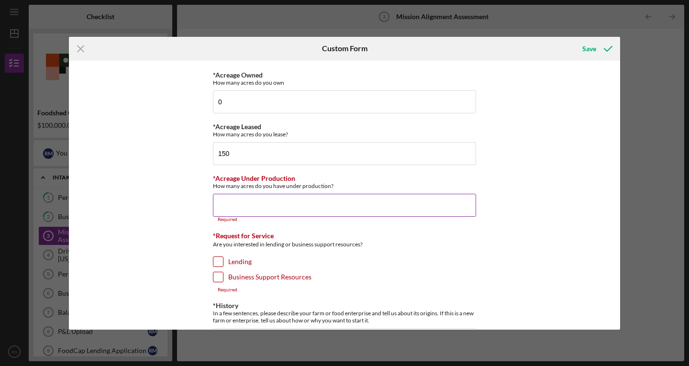
scroll to position [168, 0]
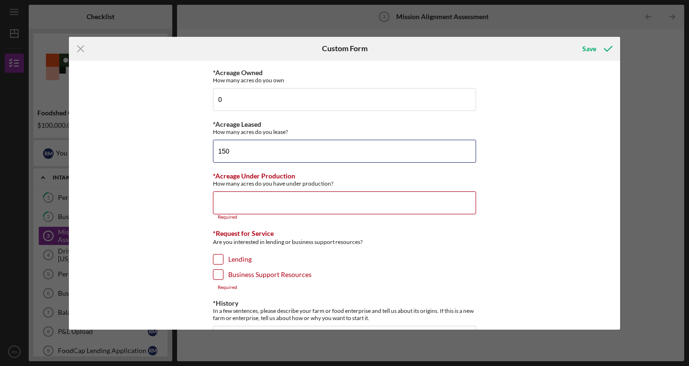
drag, startPoint x: 272, startPoint y: 155, endPoint x: 194, endPoint y: 159, distance: 78.5
click at [194, 159] on div "*Operation Type Please select the options that best fits your business Vegetabl…" at bounding box center [344, 195] width 551 height 269
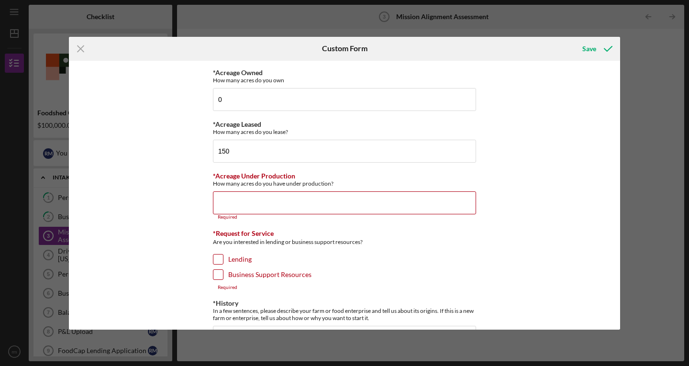
click at [180, 181] on div "*Operation Type Please select the options that best fits your business Vegetabl…" at bounding box center [344, 195] width 551 height 269
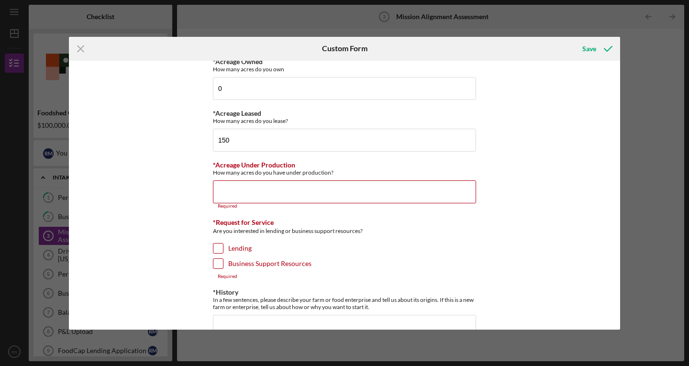
scroll to position [180, 0]
click at [218, 246] on input "Lending" at bounding box center [218, 248] width 10 height 10
checkbox input "true"
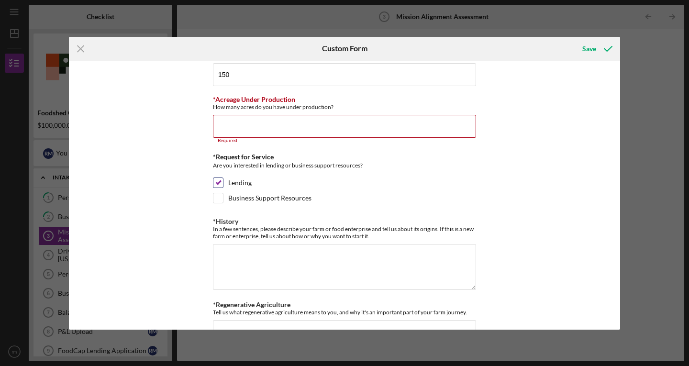
scroll to position [245, 0]
click at [297, 250] on textarea "*History" at bounding box center [344, 266] width 263 height 46
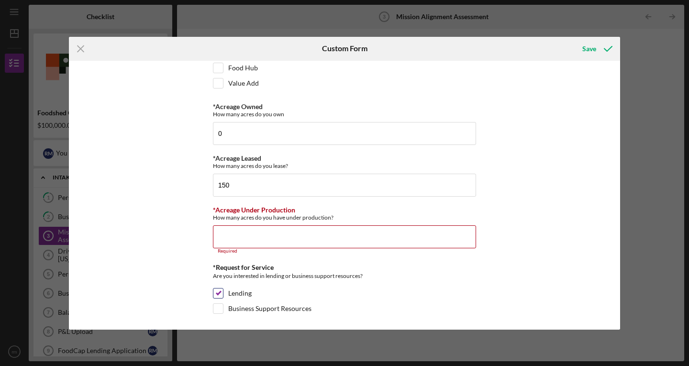
scroll to position [135, 0]
click at [290, 233] on input "*Acreage Under Production" at bounding box center [344, 236] width 263 height 23
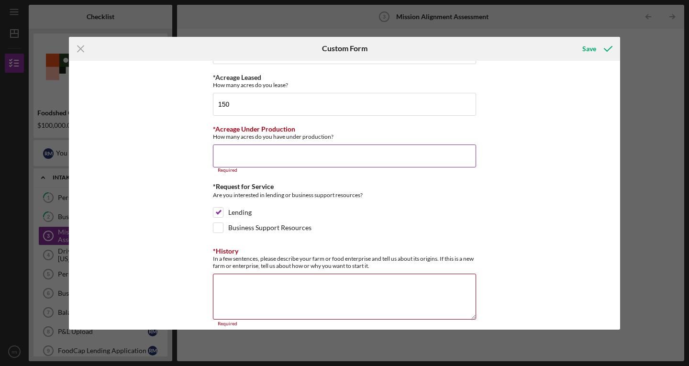
scroll to position [256, 0]
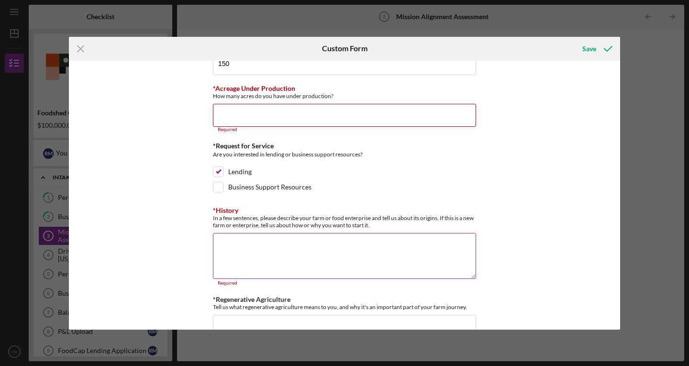
click at [286, 237] on textarea "*History" at bounding box center [344, 256] width 263 height 46
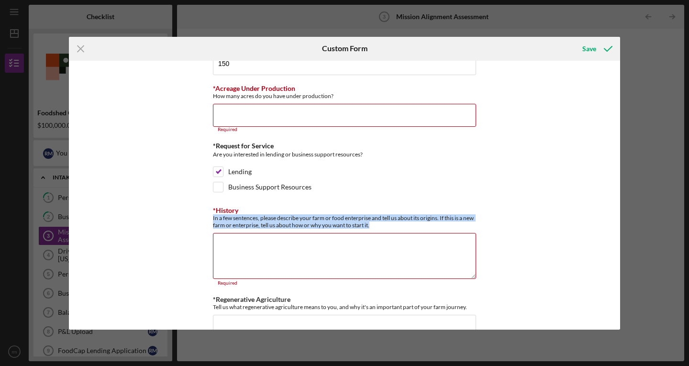
drag, startPoint x: 388, startPoint y: 226, endPoint x: 205, endPoint y: 220, distance: 183.7
click at [205, 220] on div "*Operation Type Please select the options that best fits your business Vegetabl…" at bounding box center [344, 195] width 551 height 269
copy div "In a few sentences, please describe your farm or food enterprise and tell us ab…"
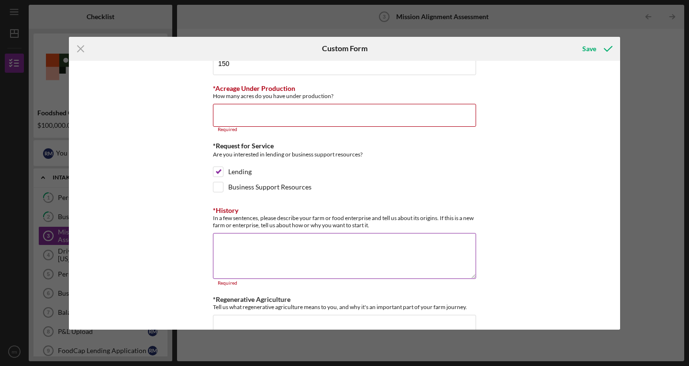
click at [252, 245] on textarea "*History" at bounding box center [344, 256] width 263 height 46
paste textarea "Loremips Dolorsitame Consecte (ADI) el s doei tem incididu utlaboreet dolore ma…"
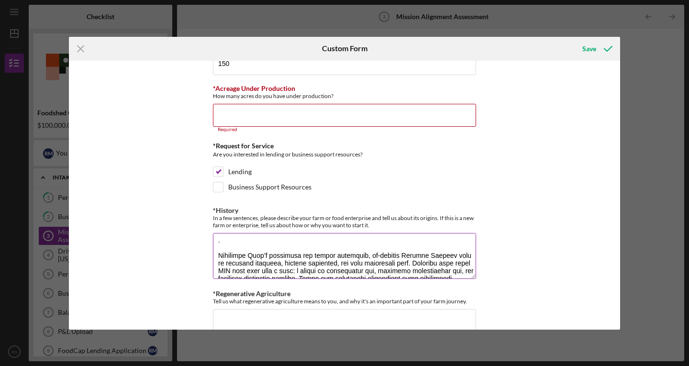
scroll to position [81, 0]
click at [303, 253] on textarea "*History" at bounding box center [344, 256] width 263 height 46
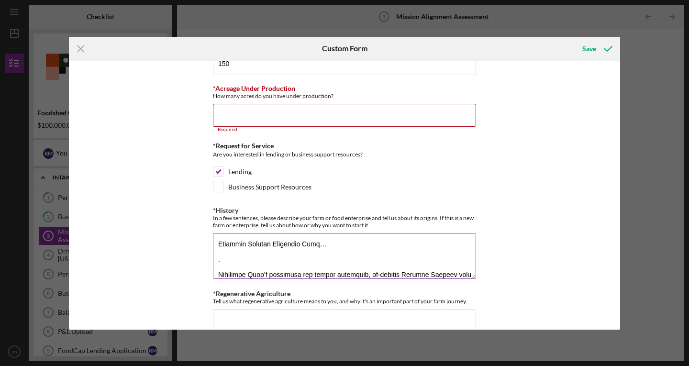
scroll to position [60, 0]
click at [217, 252] on textarea "*History" at bounding box center [344, 256] width 263 height 46
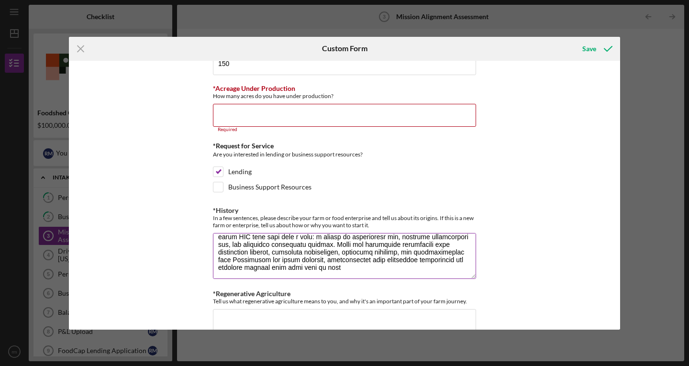
scroll to position [92, 0]
click at [348, 265] on textarea "*History" at bounding box center [344, 256] width 263 height 46
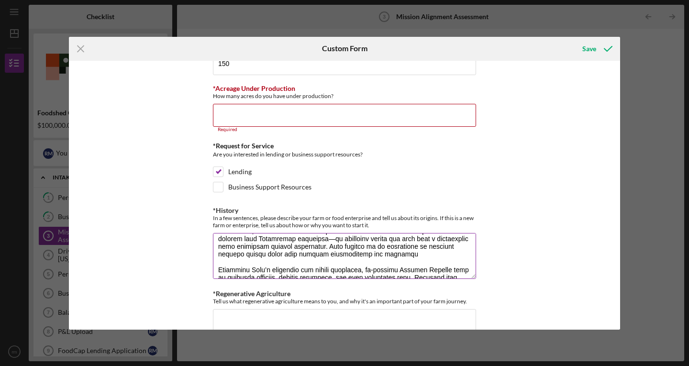
scroll to position [37, 0]
click at [348, 265] on textarea "*History" at bounding box center [344, 256] width 263 height 46
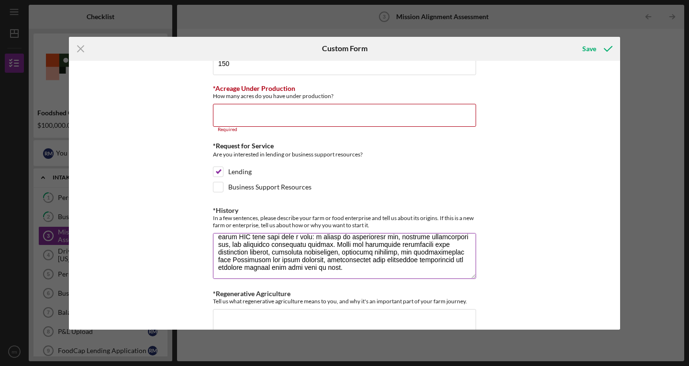
scroll to position [92, 0]
click at [348, 269] on textarea "*History" at bounding box center [344, 256] width 263 height 46
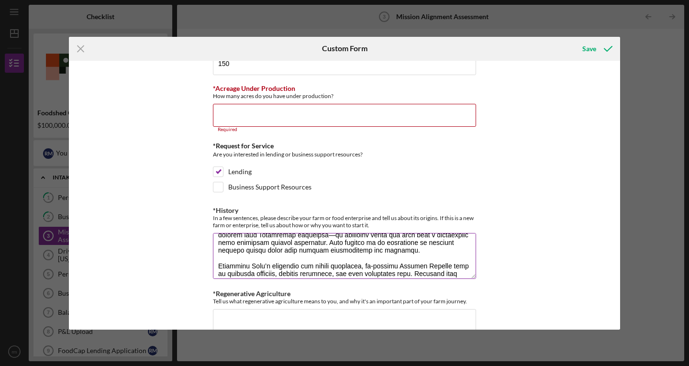
scroll to position [41, 0]
click at [337, 255] on textarea "*History" at bounding box center [344, 256] width 263 height 46
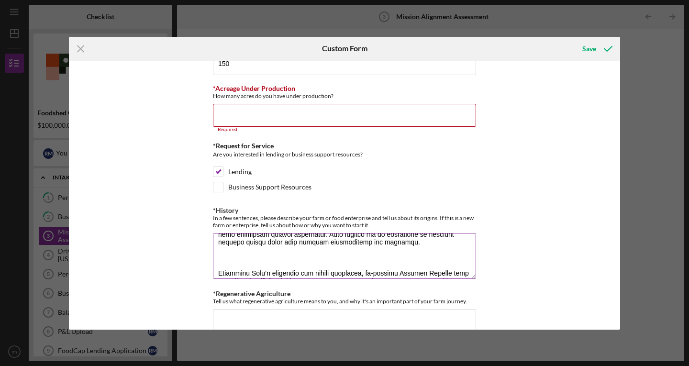
scroll to position [56, 0]
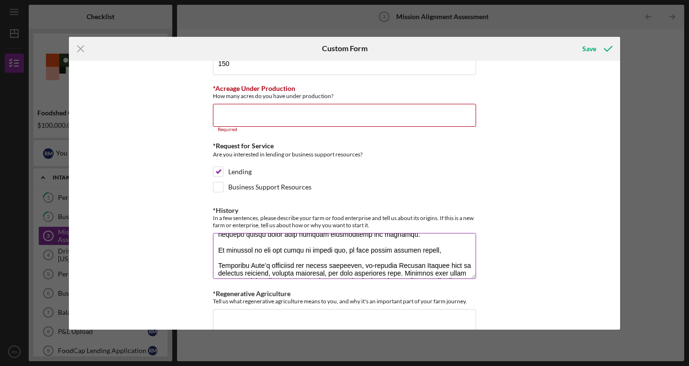
click at [352, 257] on textarea "*History" at bounding box center [344, 256] width 263 height 46
click at [339, 259] on textarea "*History" at bounding box center [344, 256] width 263 height 46
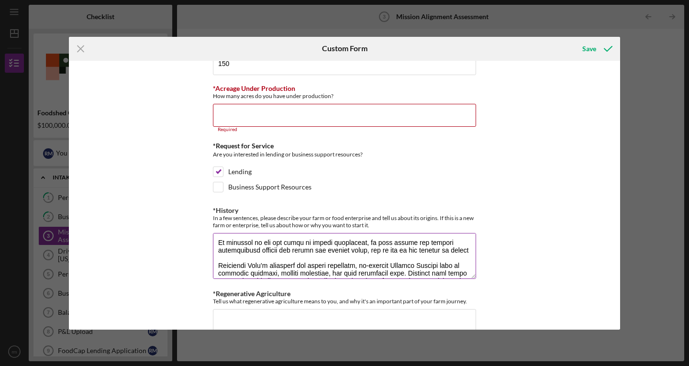
scroll to position [71, 0]
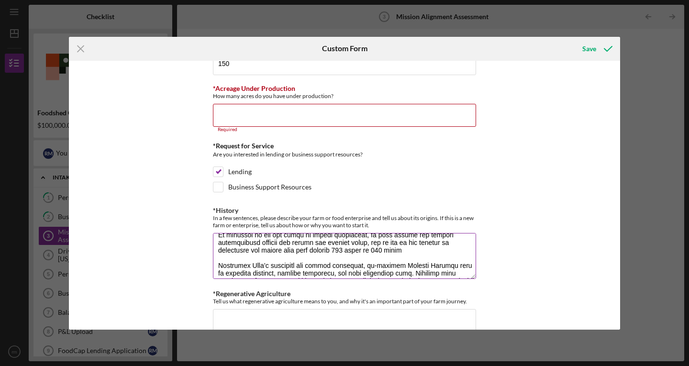
click at [267, 258] on textarea "*History" at bounding box center [344, 256] width 263 height 46
click at [423, 259] on textarea "*History" at bounding box center [344, 256] width 263 height 46
drag, startPoint x: 427, startPoint y: 258, endPoint x: 216, endPoint y: 257, distance: 210.9
click at [216, 257] on textarea "*History" at bounding box center [344, 256] width 263 height 46
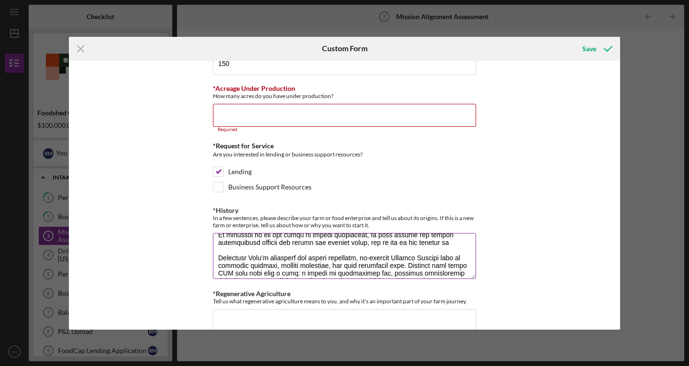
scroll to position [64, 0]
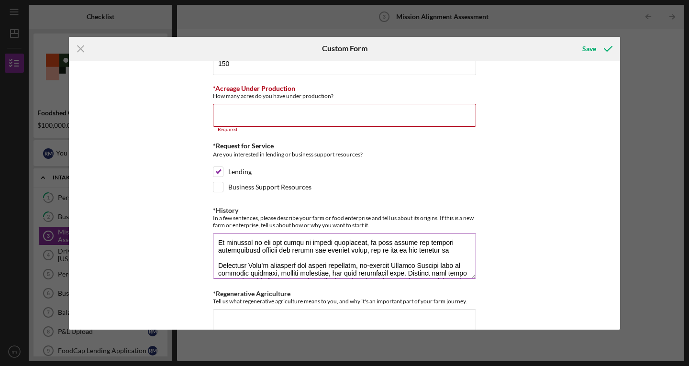
click at [381, 258] on textarea "*History" at bounding box center [344, 256] width 263 height 46
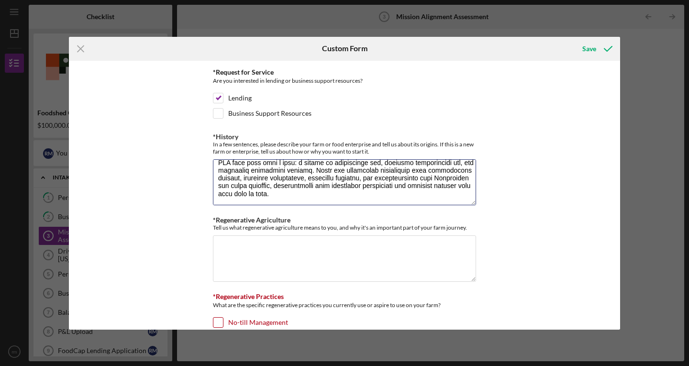
scroll to position [331, 0]
type textarea "Loremips Dolorsitame Consecte (ADI) el s doei tem incididu utlaboreet dolore ma…"
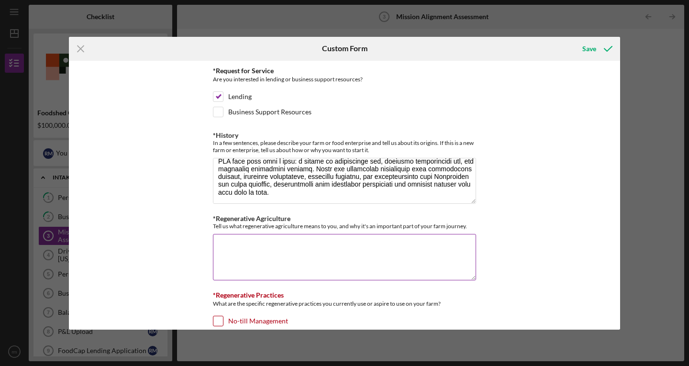
click at [277, 249] on textarea "*Regenerative Agriculture" at bounding box center [344, 257] width 263 height 46
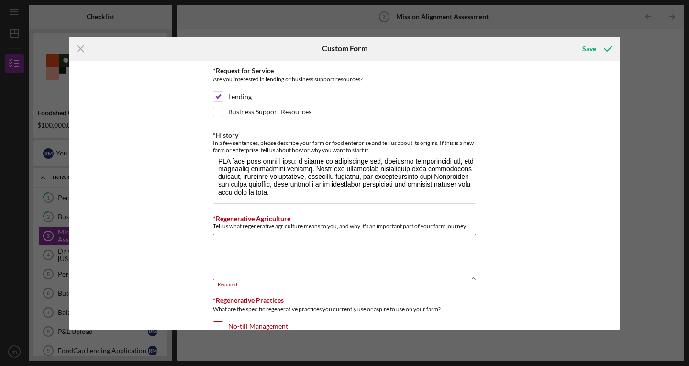
click at [471, 222] on div "Tell us what regenerative agriculture means to you, and why it's an important p…" at bounding box center [344, 225] width 263 height 7
drag, startPoint x: 210, startPoint y: 226, endPoint x: 474, endPoint y: 230, distance: 263.5
click at [474, 230] on div "*Operation Type Please select the options that best fits your business Vegetabl…" at bounding box center [344, 195] width 551 height 269
copy label "*Regenerative Agriculture"
click at [408, 258] on textarea "*Regenerative Agriculture" at bounding box center [344, 257] width 263 height 46
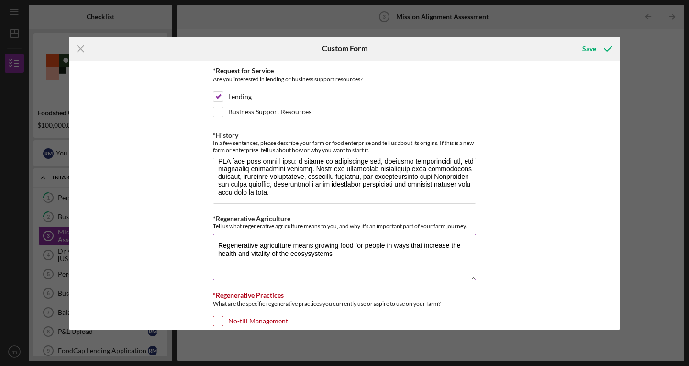
click at [315, 253] on textarea "Regenerative agriculture means growing food for people in ways that increase th…" at bounding box center [344, 257] width 263 height 46
click at [335, 254] on textarea "Regenerative agriculture means growing food for people in ways that increase th…" at bounding box center [344, 257] width 263 height 46
drag, startPoint x: 289, startPoint y: 246, endPoint x: 201, endPoint y: 249, distance: 87.6
click at [201, 249] on div "*Operation Type Please select the options that best fits your business Vegetabl…" at bounding box center [344, 195] width 551 height 269
click at [329, 254] on textarea "Farming regeneratively means growing food for people in ways that increase the …" at bounding box center [344, 257] width 263 height 46
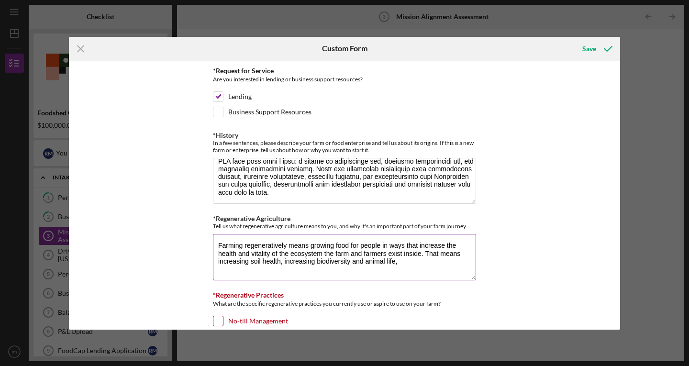
click at [351, 262] on textarea "Farming regeneratively means growing food for people in ways that increase the …" at bounding box center [344, 257] width 263 height 46
click at [396, 262] on textarea "Farming regeneratively means growing food for people in ways that increase the …" at bounding box center [344, 257] width 263 height 46
drag, startPoint x: 275, startPoint y: 268, endPoint x: 214, endPoint y: 274, distance: 61.4
click at [214, 274] on textarea "Farming regeneratively means growing food for people in ways that increase the …" at bounding box center [344, 257] width 263 height 46
drag, startPoint x: 393, startPoint y: 261, endPoint x: 349, endPoint y: 260, distance: 43.5
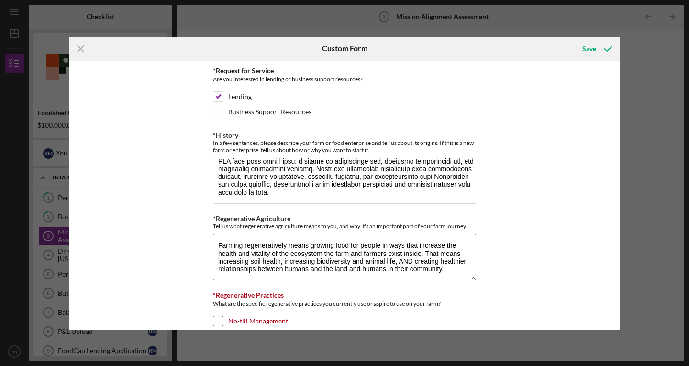
click at [349, 260] on textarea "Farming regeneratively means growing food for people in ways that increase the …" at bounding box center [344, 257] width 263 height 46
click at [422, 252] on textarea "Farming regeneratively means growing food for people in ways that increase the …" at bounding box center [344, 257] width 263 height 46
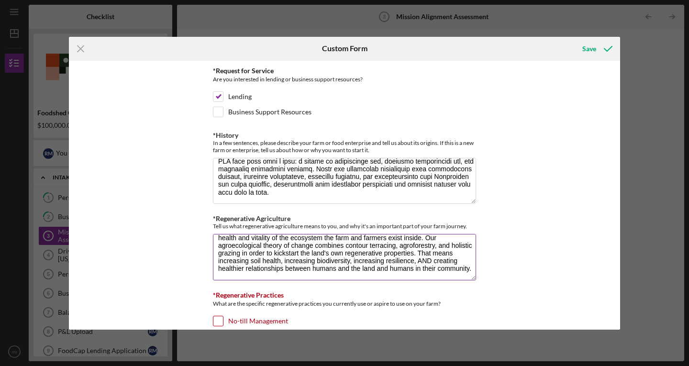
scroll to position [18, 0]
click at [398, 262] on textarea "Farming regeneratively means growing food for people in ways that increase the …" at bounding box center [344, 257] width 263 height 46
click at [375, 271] on textarea "Farming regeneratively means growing food for people in ways that increase the …" at bounding box center [344, 257] width 263 height 46
drag, startPoint x: 337, startPoint y: 260, endPoint x: 398, endPoint y: 259, distance: 61.2
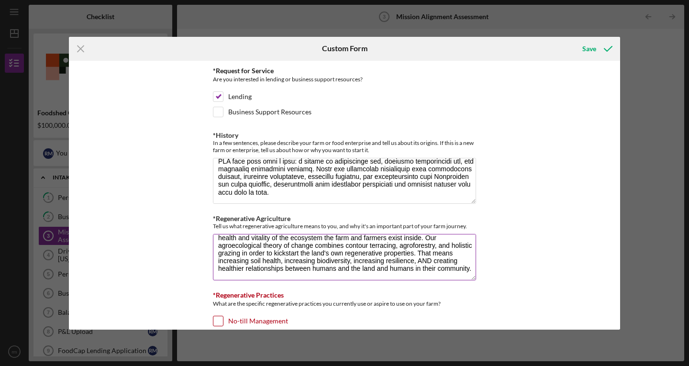
click at [398, 259] on textarea "Farming regeneratively means growing food for people in ways that increase the …" at bounding box center [344, 257] width 263 height 46
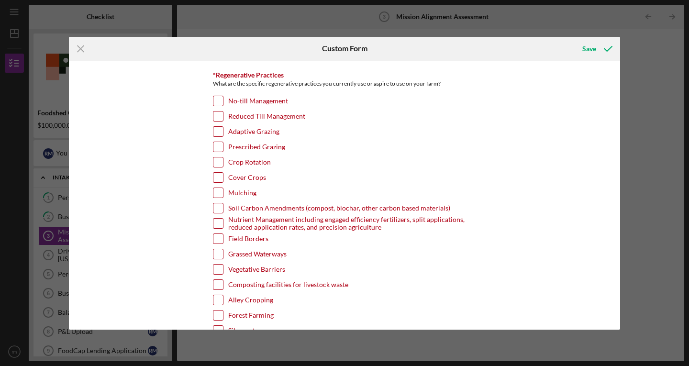
scroll to position [551, 0]
type textarea "Farming regeneratively means growing food for people in ways that increase the …"
click at [218, 176] on input "Cover Crops" at bounding box center [218, 177] width 10 height 10
checkbox input "true"
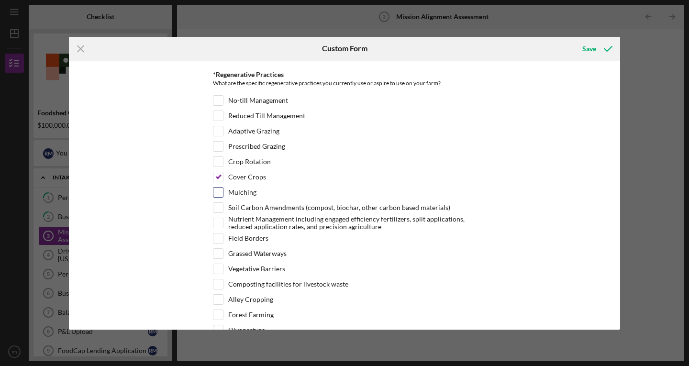
click at [218, 194] on input "Mulching" at bounding box center [218, 192] width 10 height 10
checkbox input "true"
click at [218, 164] on input "Crop Rotation" at bounding box center [218, 162] width 10 height 10
checkbox input "true"
click at [220, 97] on input "No-till Management" at bounding box center [218, 101] width 10 height 10
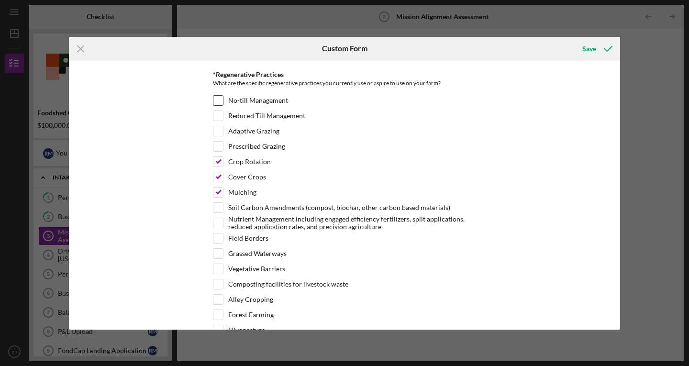
checkbox input "true"
click at [218, 209] on input "Soil Carbon Amendments (compost, biochar, other carbon based materials)" at bounding box center [218, 208] width 10 height 10
checkbox input "true"
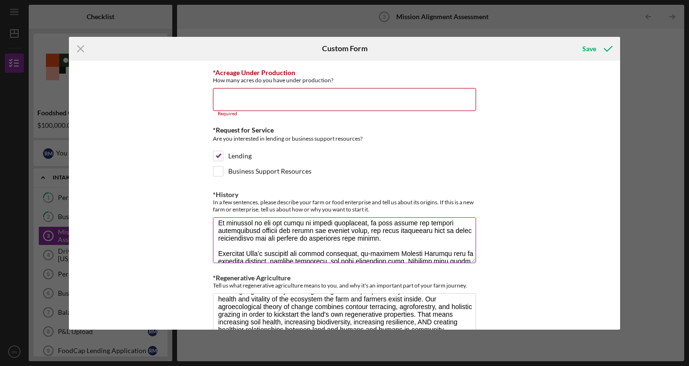
scroll to position [68, 0]
click at [406, 246] on textarea "*History" at bounding box center [344, 240] width 263 height 46
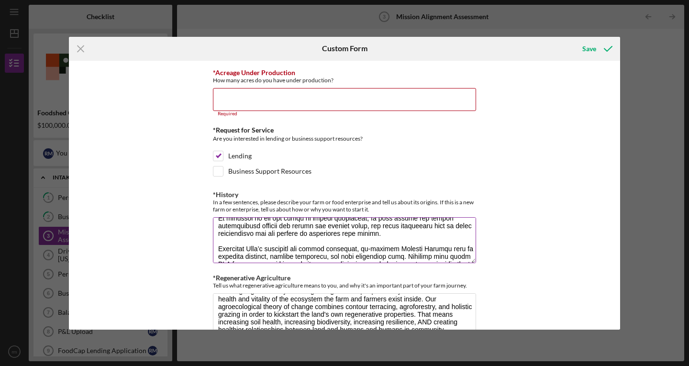
scroll to position [74, 0]
click at [392, 224] on textarea "*History" at bounding box center [344, 240] width 263 height 46
drag, startPoint x: 390, startPoint y: 224, endPoint x: 359, endPoint y: 231, distance: 31.5
click at [359, 231] on textarea "*History" at bounding box center [344, 240] width 263 height 46
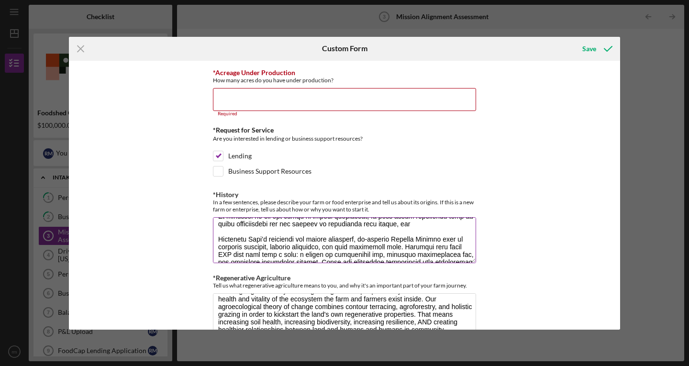
paste textarea "design and install agroforestry systems for public and private lands"
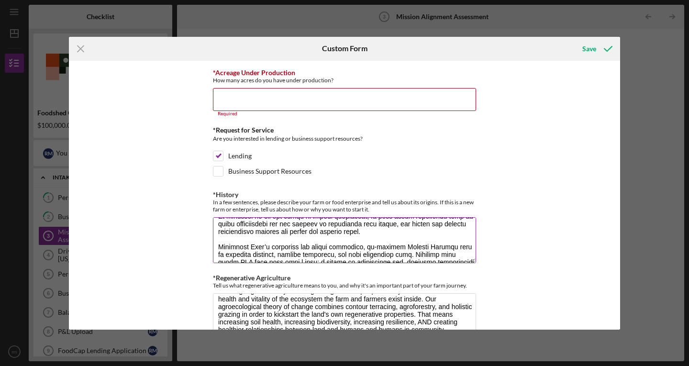
drag, startPoint x: 267, startPoint y: 231, endPoint x: 384, endPoint y: 232, distance: 117.2
click at [384, 232] on textarea "*History" at bounding box center [344, 240] width 263 height 46
click at [375, 239] on textarea "*History" at bounding box center [344, 240] width 263 height 46
paste textarea "for the purpose of increasing soil health"
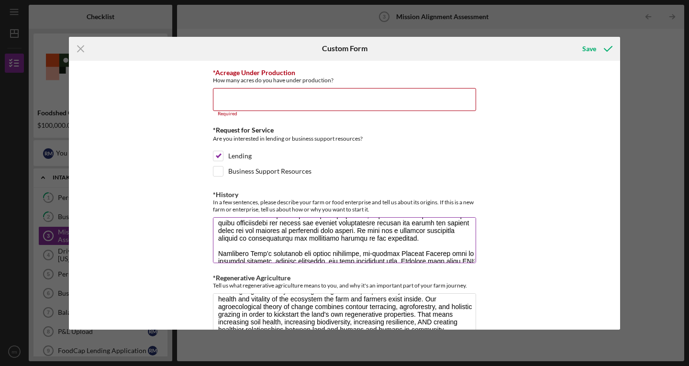
scroll to position [78, 0]
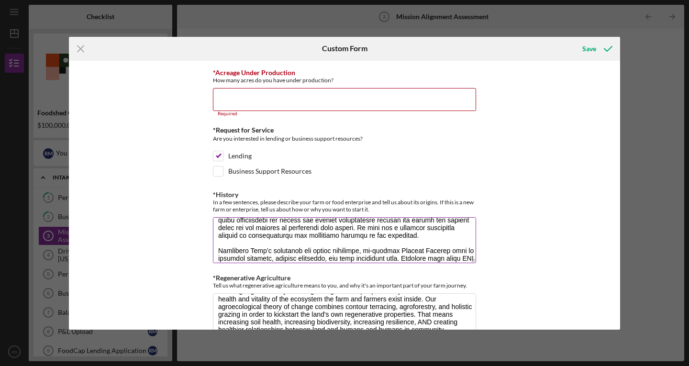
click at [461, 234] on textarea "*History" at bounding box center [344, 240] width 263 height 46
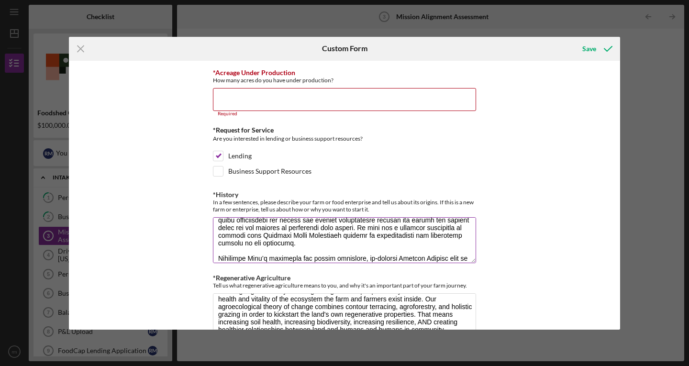
click at [416, 250] on textarea "*History" at bounding box center [344, 240] width 263 height 46
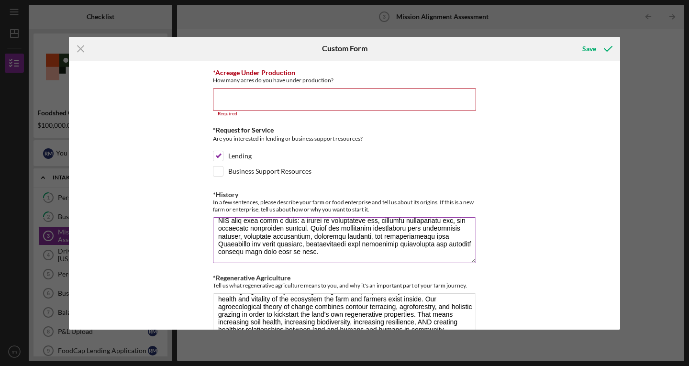
scroll to position [138, 0]
type textarea "Loremips Dolorsitame Consecte (ADI) el s doei tem incididu utlaboreet dolore ma…"
click at [521, 221] on div "*Operation Type Please select the options that best fits your business Vegetabl…" at bounding box center [344, 195] width 551 height 269
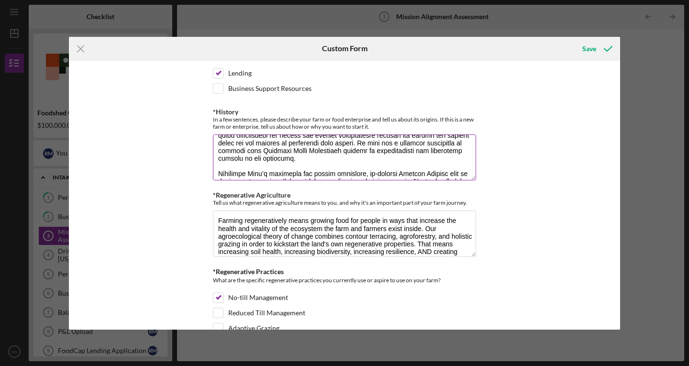
scroll to position [79, 0]
click at [289, 164] on textarea "*History" at bounding box center [344, 157] width 263 height 46
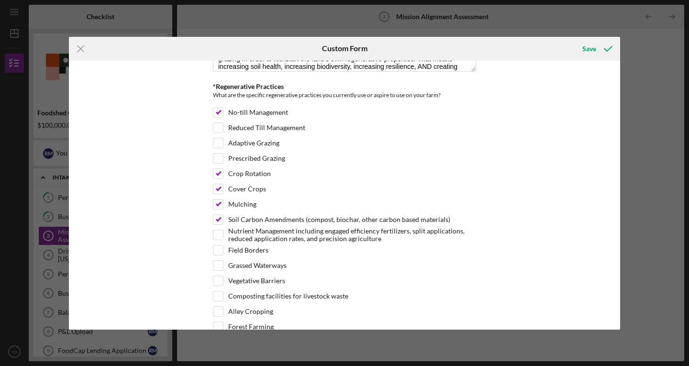
scroll to position [540, 0]
click at [220, 142] on input "Adaptive Grazing" at bounding box center [218, 143] width 10 height 10
checkbox input "true"
click at [219, 154] on input "Prescribed Grazing" at bounding box center [218, 158] width 10 height 10
checkbox input "true"
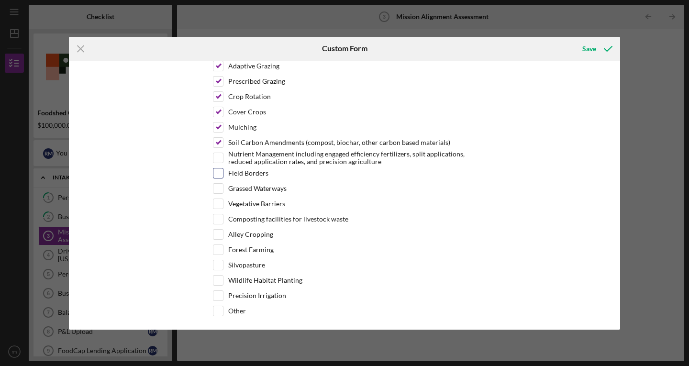
scroll to position [619, 0]
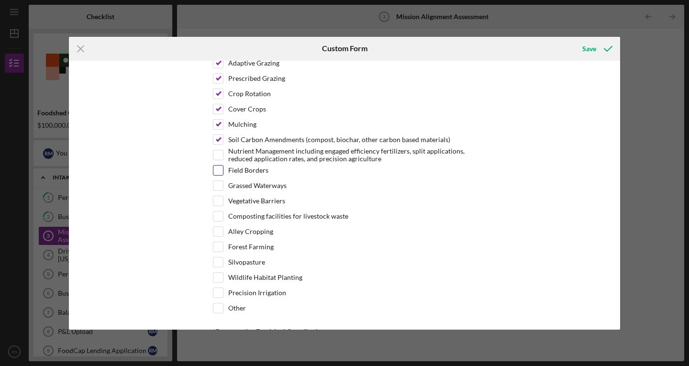
click at [217, 167] on input "Field Borders" at bounding box center [218, 170] width 10 height 10
checkbox input "true"
click at [217, 185] on input "Grassed Waterways" at bounding box center [218, 186] width 10 height 10
checkbox input "true"
click at [217, 201] on input "Vegetative Barriers" at bounding box center [218, 201] width 10 height 10
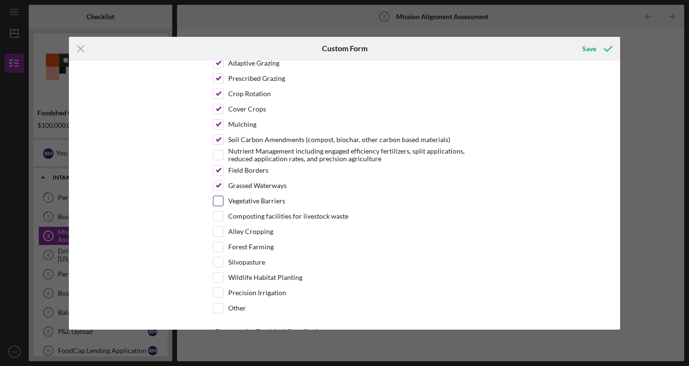
checkbox input "true"
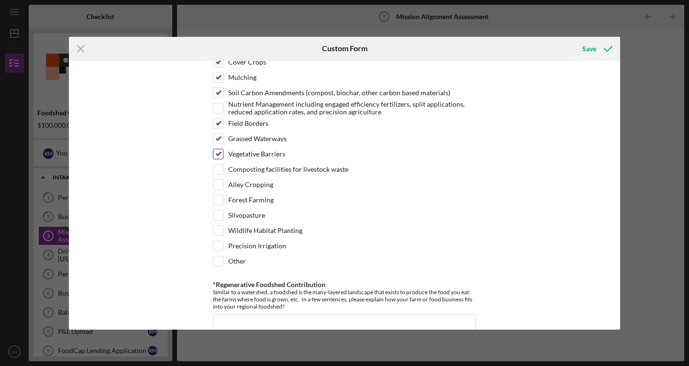
scroll to position [667, 0]
click at [220, 170] on input "Composting facilities for livestock waste" at bounding box center [218, 169] width 10 height 10
checkbox input "true"
click at [219, 180] on input "Alley Cropping" at bounding box center [218, 184] width 10 height 10
checkbox input "true"
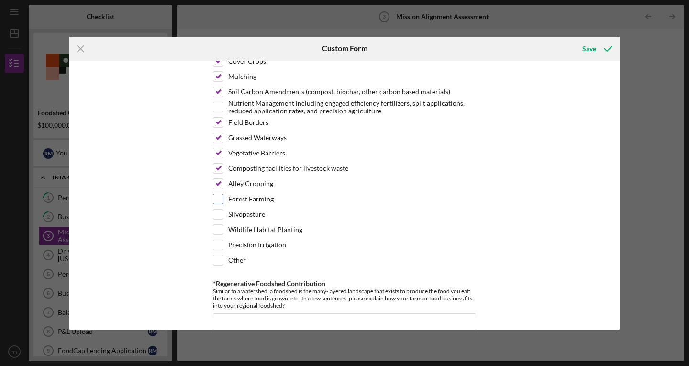
click at [220, 199] on input "Forest Farming" at bounding box center [218, 199] width 10 height 10
checkbox input "true"
click at [220, 210] on input "Silvopasture" at bounding box center [218, 214] width 10 height 10
checkbox input "true"
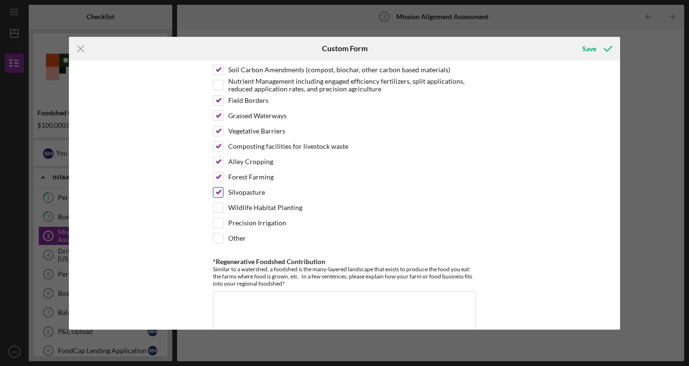
scroll to position [690, 0]
click at [217, 201] on input "Wildlife Habitat Planting" at bounding box center [218, 206] width 10 height 10
checkbox input "true"
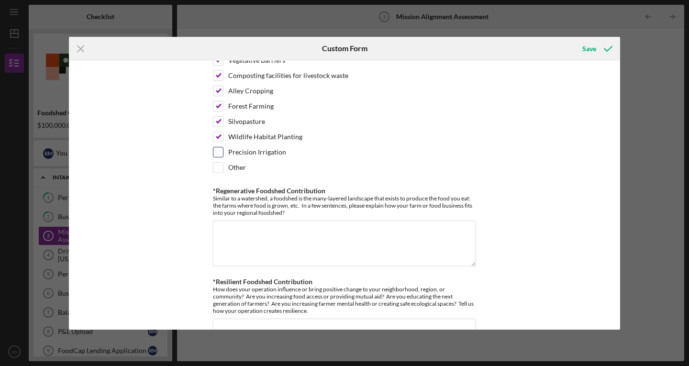
scroll to position [761, 0]
click at [255, 233] on textarea "*Regenerative Foodshed Contribution" at bounding box center [344, 242] width 263 height 46
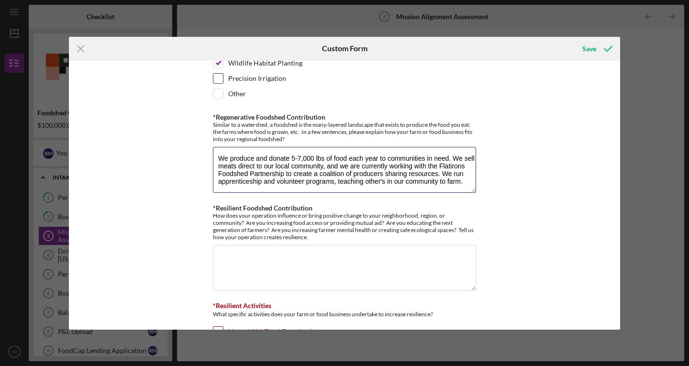
scroll to position [834, 0]
type textarea "We produce and donate 5-7,000 lbs of food each year to communities in need. We …"
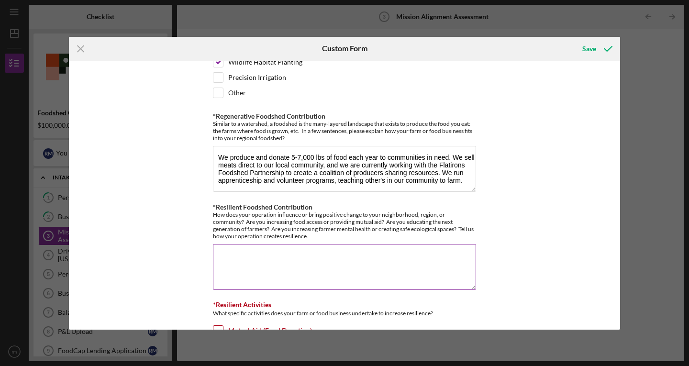
click at [294, 247] on textarea "*Resilient Foodshed Contribution" at bounding box center [344, 267] width 263 height 46
type textarea "In addition to"
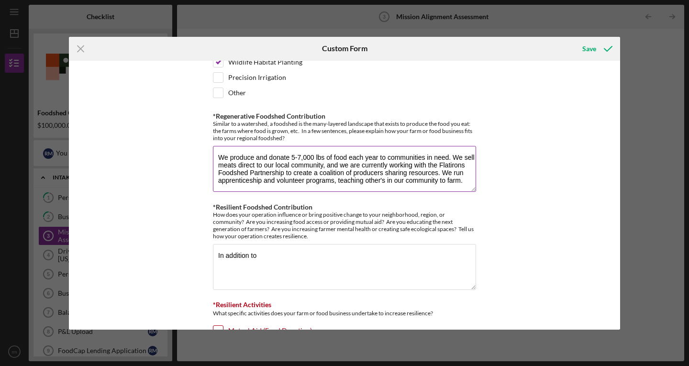
click at [329, 184] on textarea "We produce and donate 5-7,000 lbs of food each year to communities in need. We …" at bounding box center [344, 169] width 263 height 46
click at [460, 178] on textarea "We produce and donate 5-7,000 lbs of food each year to communities in need. We …" at bounding box center [344, 169] width 263 height 46
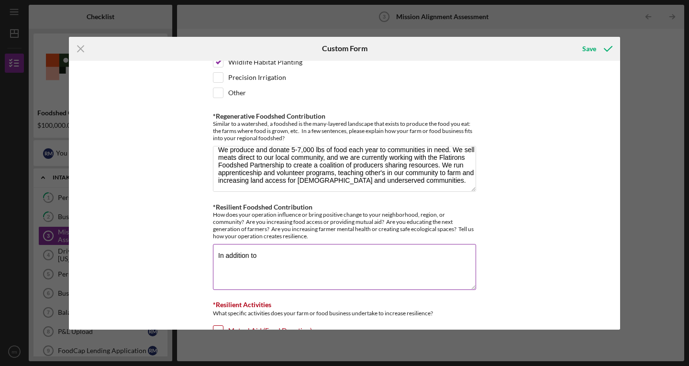
click at [372, 245] on textarea "In addition to" at bounding box center [344, 267] width 263 height 46
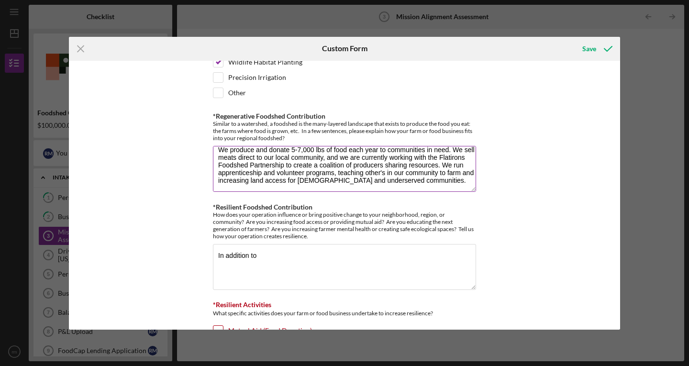
click at [331, 181] on textarea "We produce and donate 5-7,000 lbs of food each year to communities in need. We …" at bounding box center [344, 169] width 263 height 46
type textarea "We produce and donate 5-7,000 lbs of food each year to communities in need. We …"
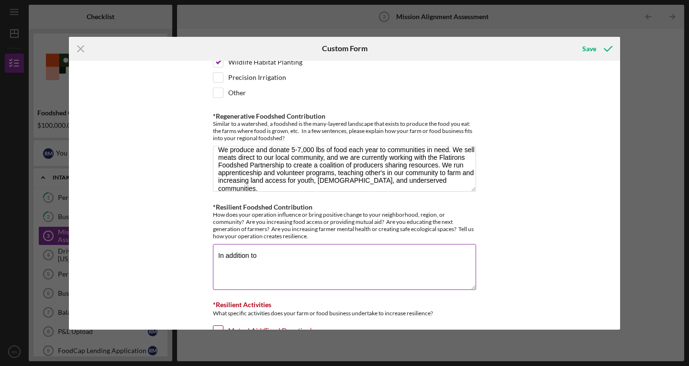
click at [312, 223] on div "How does your operation influence or bring positive change to your neighborhood…" at bounding box center [344, 225] width 263 height 29
click at [306, 254] on textarea "In addition to" at bounding box center [344, 267] width 263 height 46
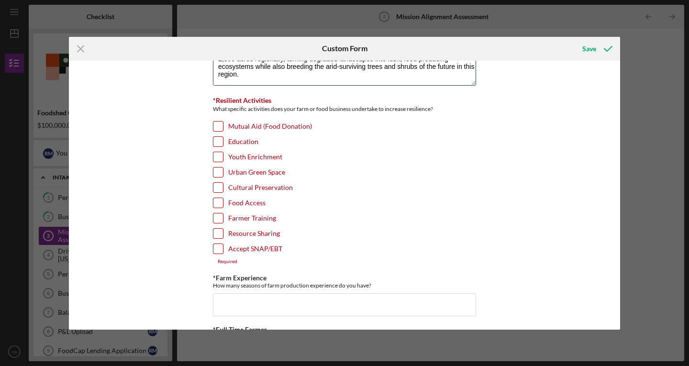
scroll to position [1039, 0]
type textarea "In addition to the above, our mission is to regenerate landscapes to improve li…"
click at [216, 123] on input "Mutual Aid (Food Donation)" at bounding box center [218, 126] width 10 height 10
checkbox input "true"
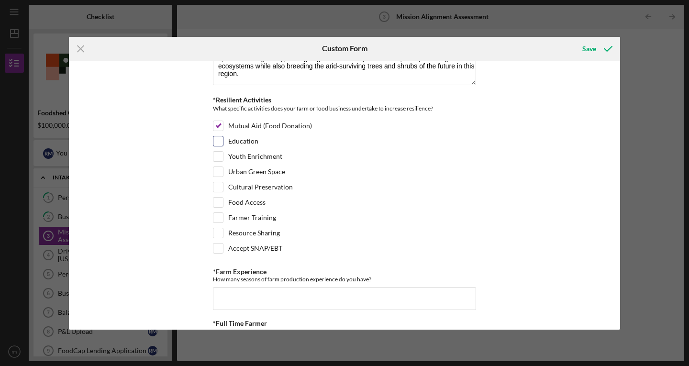
click at [219, 143] on input "Education" at bounding box center [218, 141] width 10 height 10
checkbox input "true"
click at [218, 152] on input "Youth Enrichment" at bounding box center [218, 157] width 10 height 10
checkbox input "true"
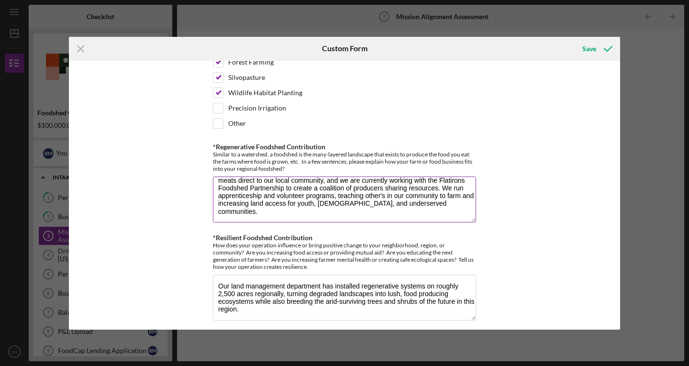
scroll to position [877, 0]
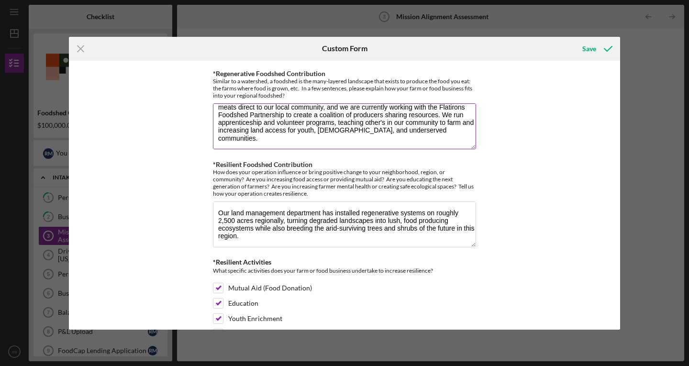
click at [272, 141] on textarea "We produce and donate 5-7,000 lbs of food each year to communities in need. We …" at bounding box center [344, 126] width 263 height 46
type textarea "We produce and donate 5-7,000 lbs of food each year to communities in need. We …"
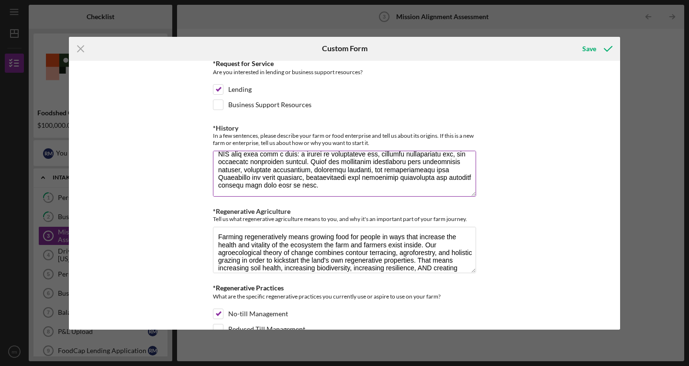
scroll to position [338, 0]
click at [365, 192] on textarea "*History" at bounding box center [344, 174] width 263 height 46
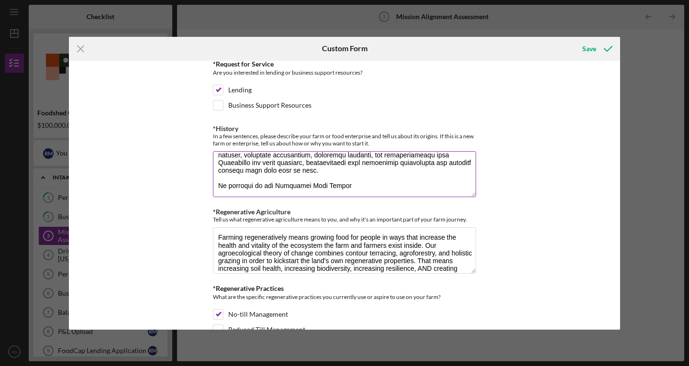
click at [298, 193] on textarea "*History" at bounding box center [344, 174] width 263 height 46
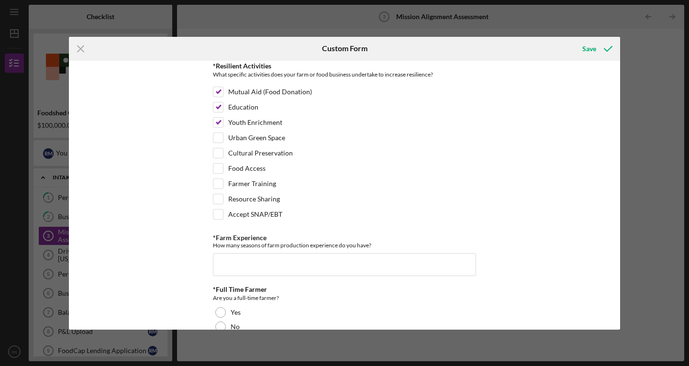
scroll to position [1073, 0]
type textarea "Loremips Dolorsitame Consecte (ADI) el s doei tem incididu utlaboreet dolore ma…"
click at [219, 153] on input "Cultural Preservation" at bounding box center [218, 153] width 10 height 10
checkbox input "true"
click at [218, 164] on input "Food Access" at bounding box center [218, 168] width 10 height 10
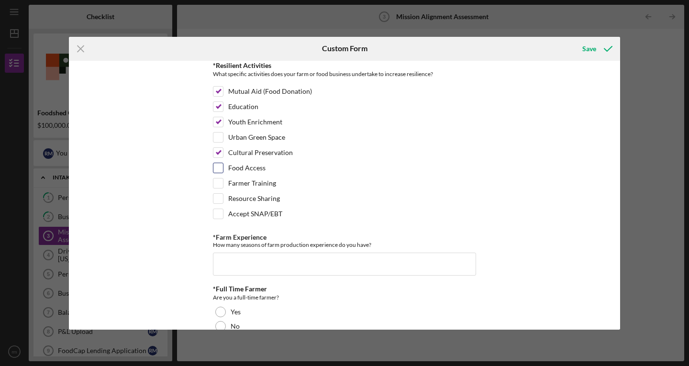
checkbox input "true"
click at [215, 182] on input "Farmer Training" at bounding box center [218, 183] width 10 height 10
checkbox input "true"
click at [215, 200] on input "Resource Sharing" at bounding box center [218, 199] width 10 height 10
checkbox input "true"
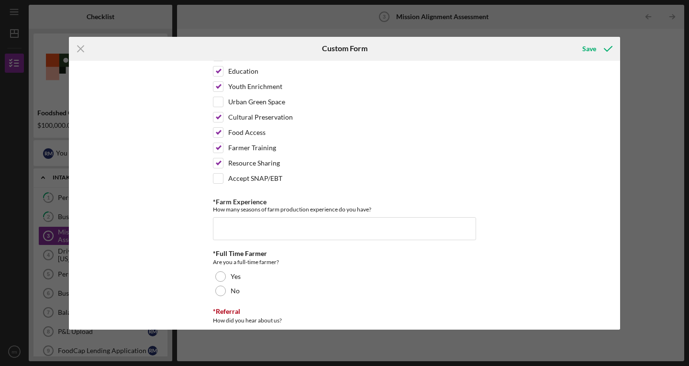
scroll to position [1111, 0]
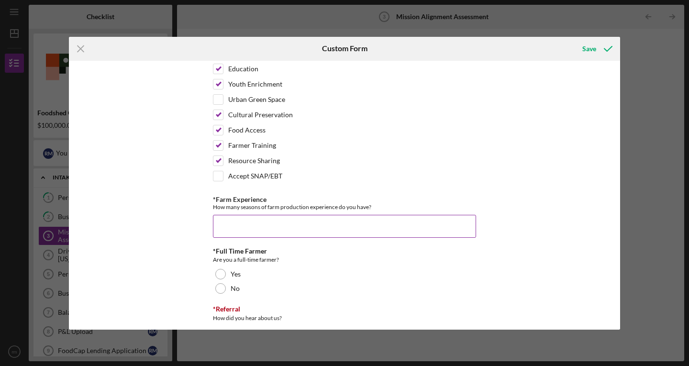
click at [312, 231] on input "*Farm Experience" at bounding box center [344, 226] width 263 height 23
click at [309, 225] on input "*Farm Experience" at bounding box center [344, 226] width 263 height 23
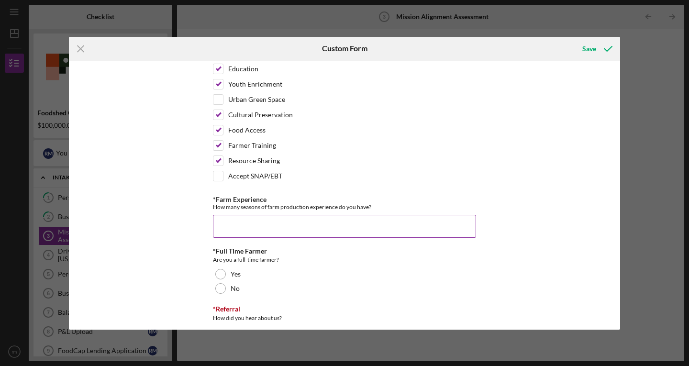
click at [309, 225] on input "*Farm Experience" at bounding box center [344, 226] width 263 height 23
type input "1"
type input "10"
click at [176, 243] on div "*Operation Type Please select the options that best fits your business Vegetabl…" at bounding box center [344, 195] width 551 height 269
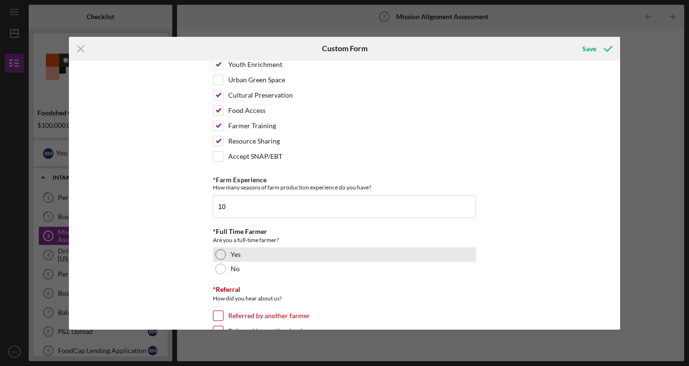
click at [219, 253] on div at bounding box center [220, 254] width 11 height 11
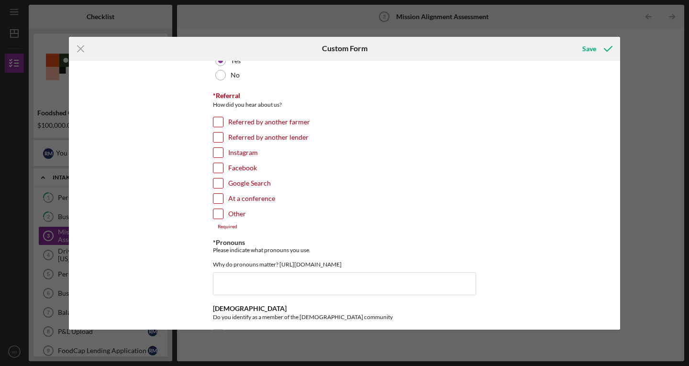
scroll to position [1325, 0]
click at [218, 180] on input "Google Search" at bounding box center [218, 182] width 10 height 10
checkbox input "true"
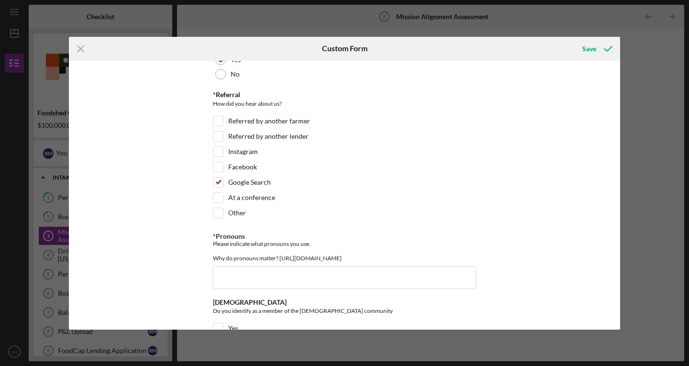
scroll to position [1355, 0]
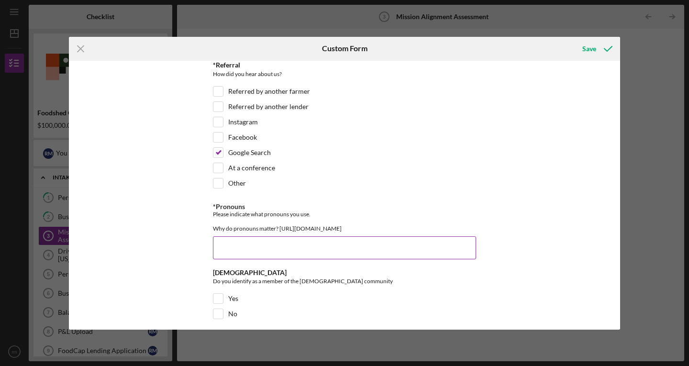
click at [277, 258] on input "*Pronouns" at bounding box center [344, 247] width 263 height 23
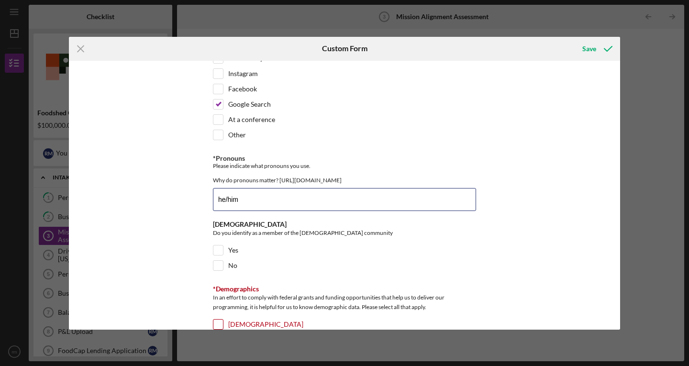
scroll to position [1416, 0]
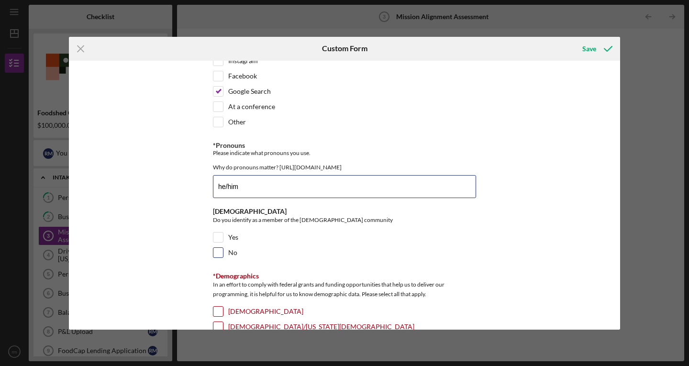
type input "he/him"
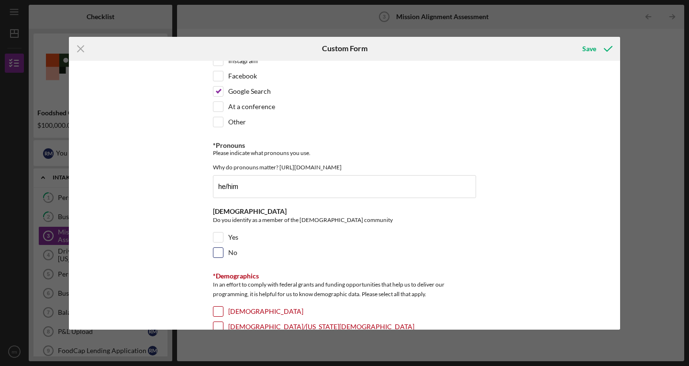
click at [217, 257] on input "No" at bounding box center [218, 253] width 10 height 10
checkbox input "true"
click at [217, 242] on input "Yes" at bounding box center [218, 237] width 10 height 10
checkbox input "true"
click at [178, 256] on div "*Operation Type Please select the options that best fits your business Vegetabl…" at bounding box center [344, 195] width 551 height 269
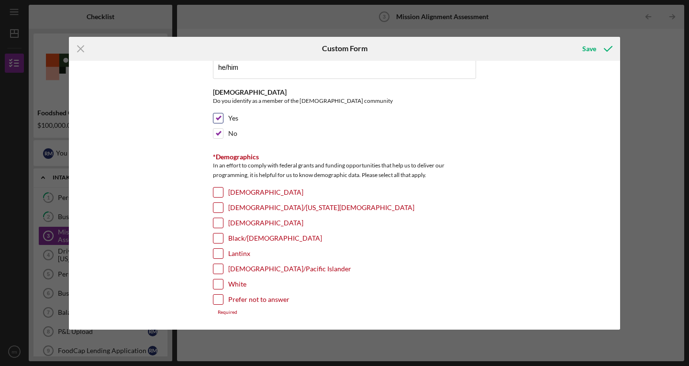
scroll to position [1542, 0]
click at [218, 252] on input "Lantinx" at bounding box center [218, 254] width 10 height 10
checkbox input "true"
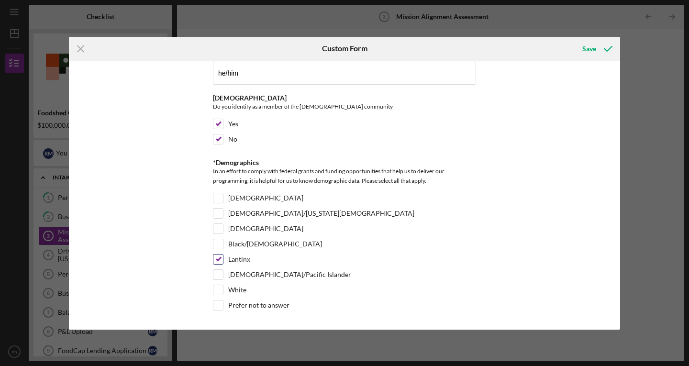
scroll to position [1536, 0]
click at [218, 289] on input "White" at bounding box center [218, 290] width 10 height 10
checkbox input "true"
click at [215, 212] on input "[DEMOGRAPHIC_DATA]/[US_STATE][DEMOGRAPHIC_DATA]" at bounding box center [218, 213] width 10 height 10
checkbox input "true"
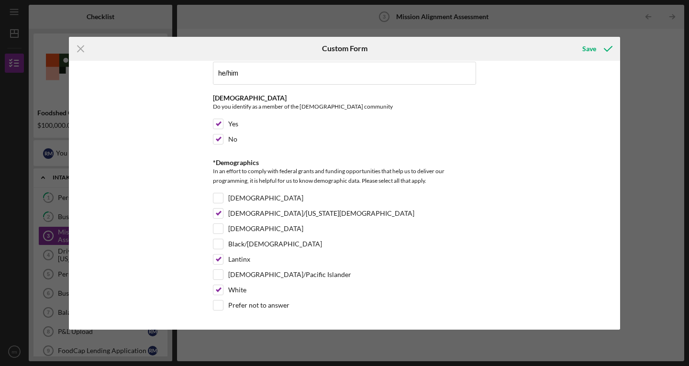
click at [185, 231] on div "*Operation Type Please select the options that best fits your business Vegetabl…" at bounding box center [344, 195] width 551 height 269
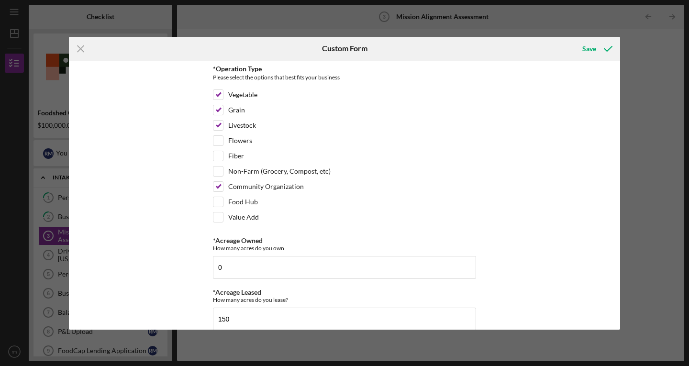
scroll to position [0, 0]
click at [585, 52] on div "Save" at bounding box center [589, 48] width 14 height 19
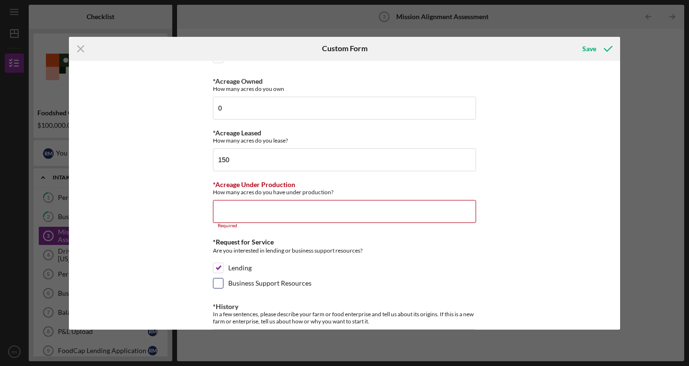
scroll to position [157, 0]
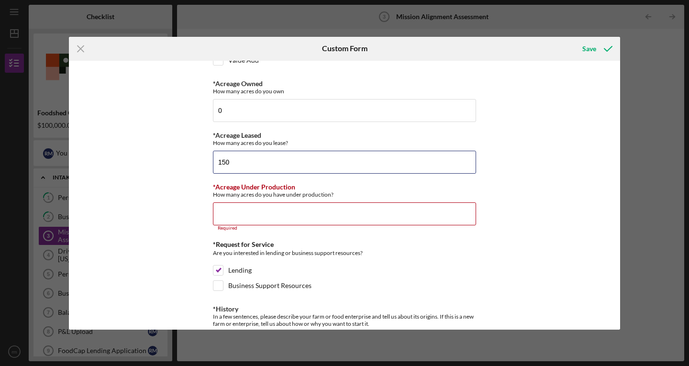
drag, startPoint x: 243, startPoint y: 162, endPoint x: 177, endPoint y: 157, distance: 66.2
click at [177, 157] on div "*Operation Type Please select the options that best fits your business Vegetabl…" at bounding box center [344, 195] width 551 height 269
type input "450"
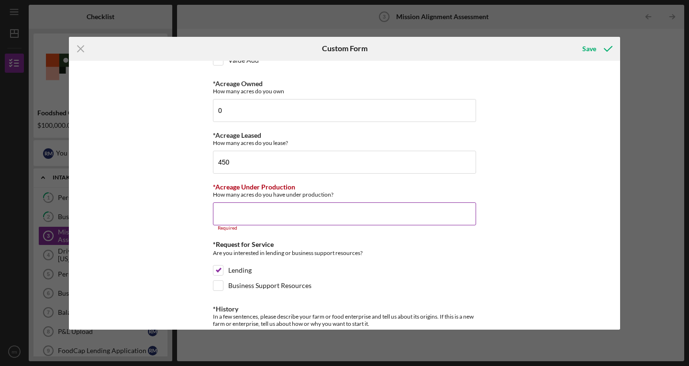
click at [232, 211] on input "*Acreage Under Production" at bounding box center [344, 213] width 263 height 23
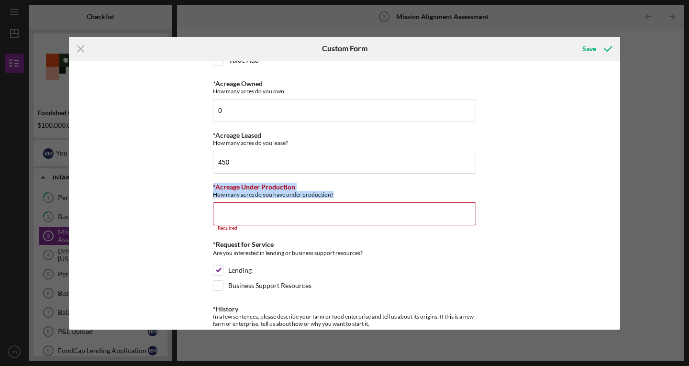
drag, startPoint x: 336, startPoint y: 194, endPoint x: 207, endPoint y: 186, distance: 128.9
click at [207, 186] on div "*Operation Type Please select the options that best fits your business Vegetabl…" at bounding box center [344, 195] width 551 height 269
copy div "*Acreage Under Production How many acres do you have under production?"
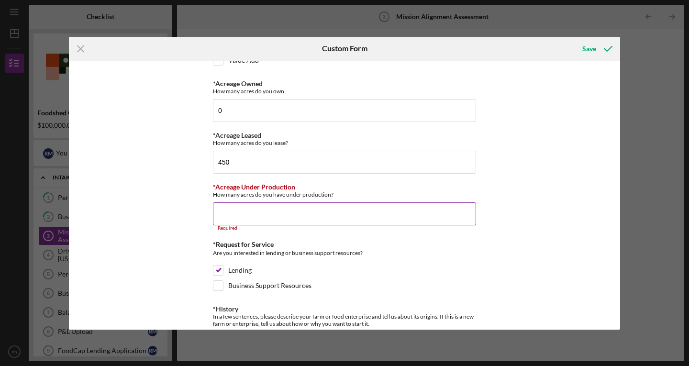
click at [276, 214] on input "*Acreage Under Production" at bounding box center [344, 213] width 263 height 23
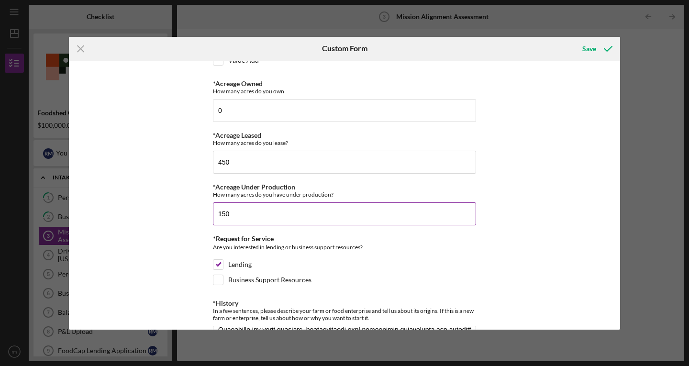
click at [216, 220] on input "150" at bounding box center [344, 213] width 263 height 23
type input "150"
click at [177, 220] on div "*Operation Type Please select the options that best fits your business Vegetabl…" at bounding box center [344, 195] width 551 height 269
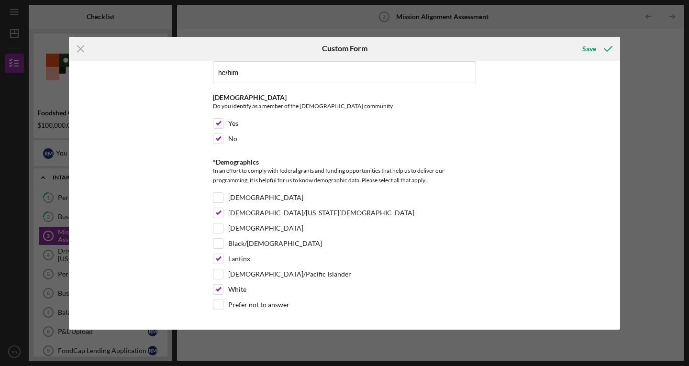
scroll to position [1531, 0]
click at [597, 48] on icon "submit" at bounding box center [608, 49] width 24 height 24
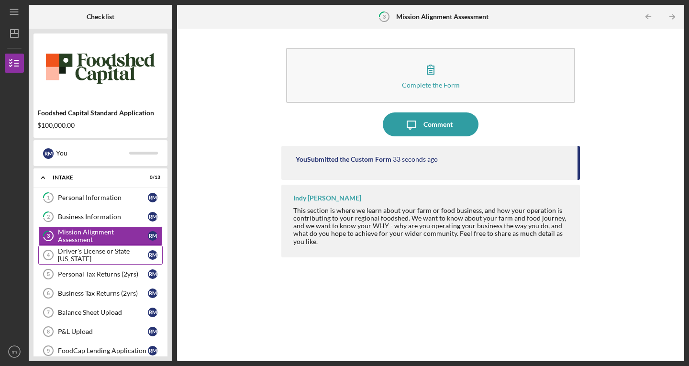
click at [73, 260] on link "Driver's License or State [US_STATE] 4 Driver's License or State [US_STATE] r m" at bounding box center [100, 254] width 124 height 19
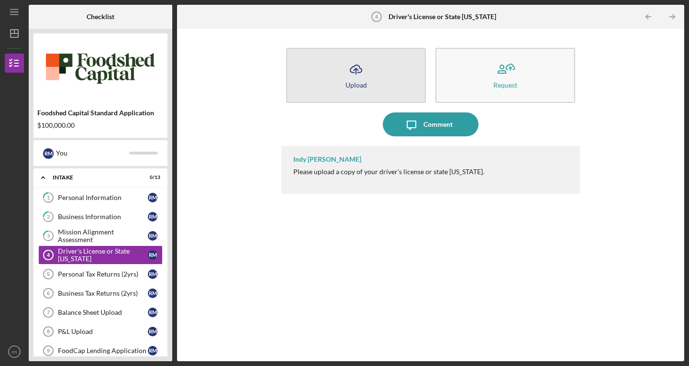
click at [365, 83] on div "Upload" at bounding box center [356, 84] width 22 height 7
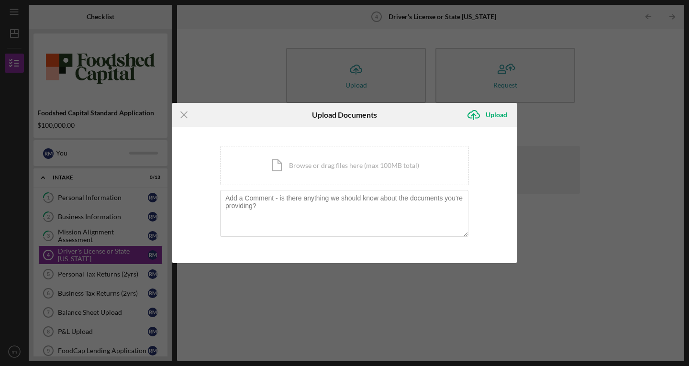
click at [322, 320] on div "Icon/Menu Close Upload Documents Icon/Upload Upload You're uploading documents …" at bounding box center [344, 183] width 689 height 366
click at [187, 116] on icon "Icon/Menu Close" at bounding box center [184, 115] width 24 height 24
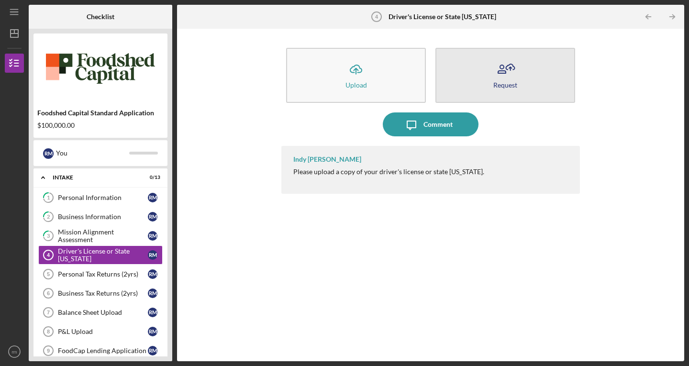
click at [504, 66] on icon "button" at bounding box center [502, 67] width 4 height 4
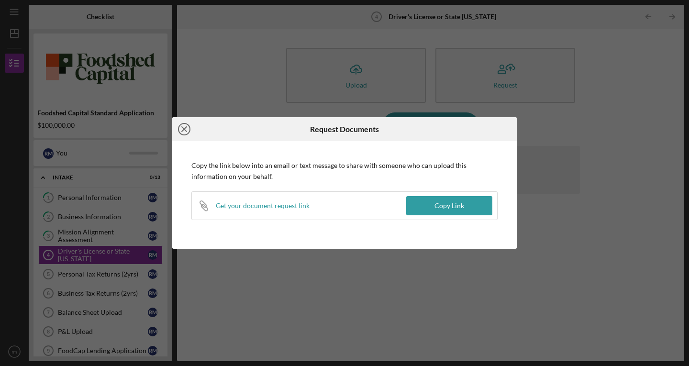
click at [185, 133] on icon "Icon/Close" at bounding box center [184, 129] width 24 height 24
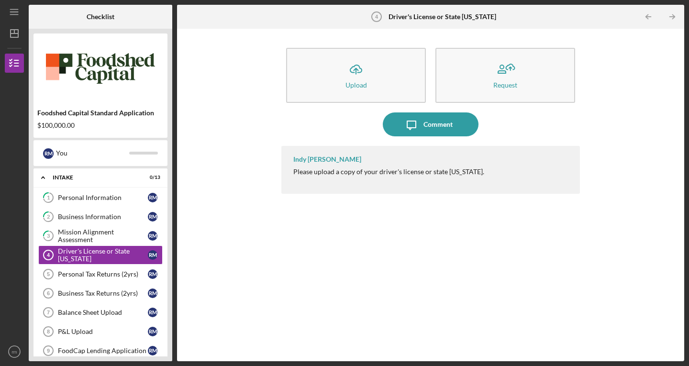
click at [595, 185] on div "Icon/Upload Upload Request Icon/Message Comment [PERSON_NAME] Please upload a c…" at bounding box center [430, 194] width 497 height 323
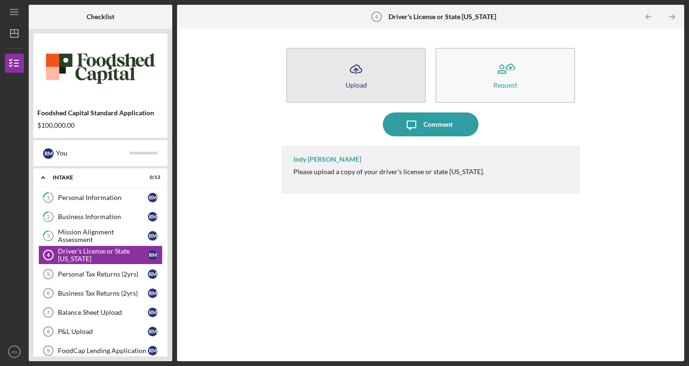
click at [359, 84] on div "Upload" at bounding box center [356, 84] width 22 height 7
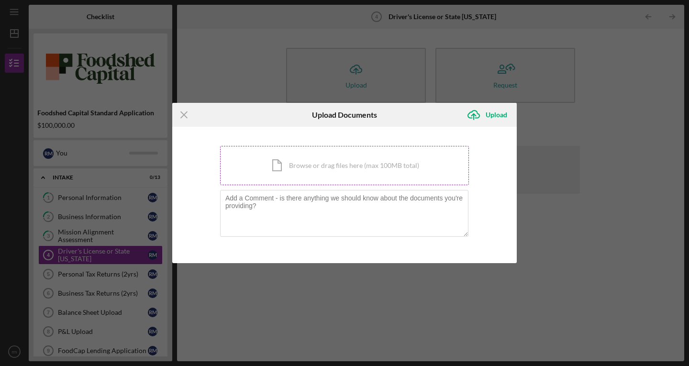
click at [302, 162] on div "Icon/Document Browse or drag files here (max 100MB total) Tap to choose files o…" at bounding box center [344, 165] width 249 height 39
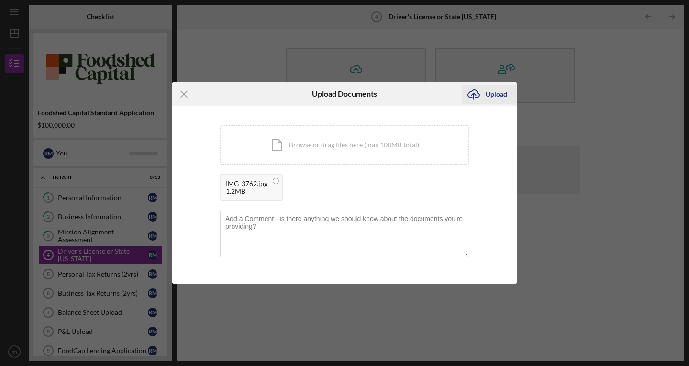
click at [475, 101] on icon "Icon/Upload" at bounding box center [473, 94] width 24 height 24
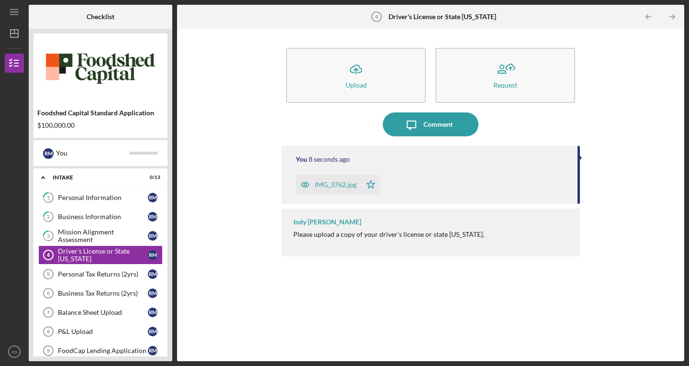
click at [637, 208] on div "Icon/Upload Upload Request Icon/Message Comment You 8 seconds ago IMG_3762.jpg …" at bounding box center [430, 194] width 497 height 323
click at [321, 231] on span "Please upload a copy of your driver's license or state [US_STATE]." at bounding box center [388, 234] width 191 height 8
click at [99, 278] on link "Personal Tax Returns (2yrs) 5 Personal Tax Returns (2yrs) r m" at bounding box center [100, 273] width 124 height 19
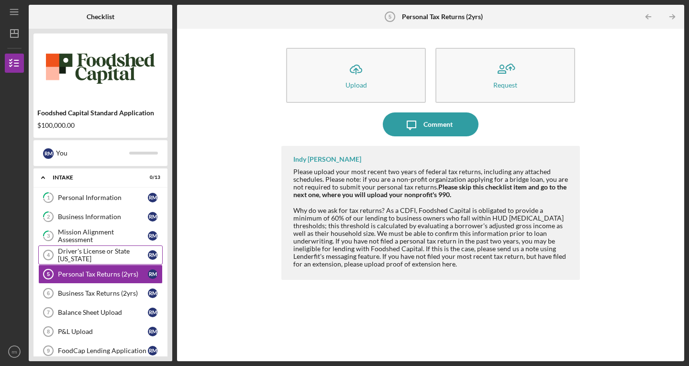
click at [102, 252] on div "Driver's License or State [US_STATE]" at bounding box center [103, 254] width 90 height 15
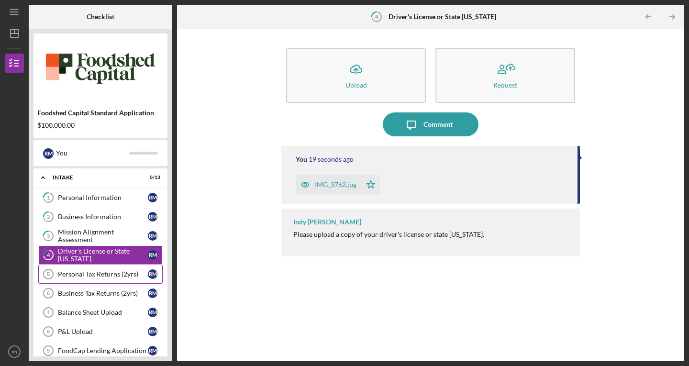
click at [61, 271] on div "Personal Tax Returns (2yrs)" at bounding box center [103, 274] width 90 height 8
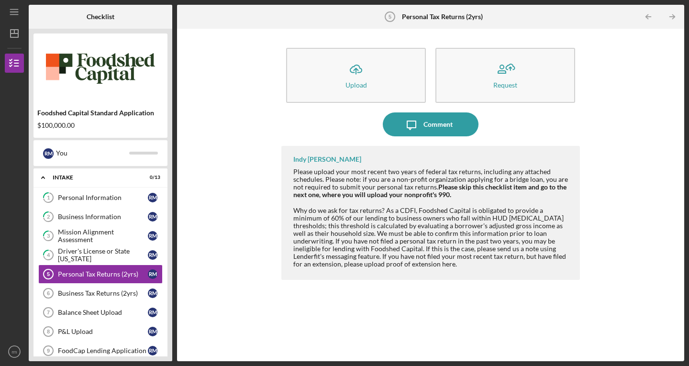
click at [250, 261] on div "Icon/Upload Upload Request Icon/Message Comment Indy [PERSON_NAME] Please uploa…" at bounding box center [430, 194] width 497 height 323
click at [94, 289] on link "Business Tax Returns (2yrs) 6 Business Tax Returns (2yrs) r m" at bounding box center [100, 293] width 124 height 19
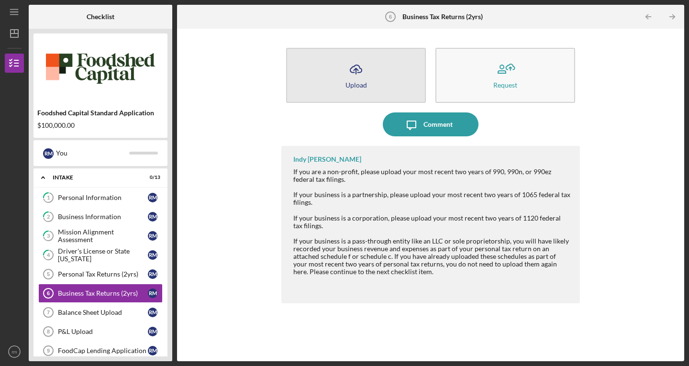
click at [323, 75] on button "Icon/Upload Upload" at bounding box center [356, 75] width 140 height 55
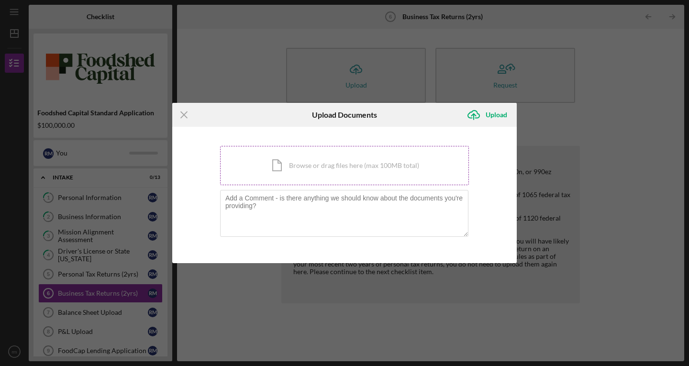
click at [307, 176] on div "Icon/Document Browse or drag files here (max 100MB total) Tap to choose files o…" at bounding box center [344, 165] width 249 height 39
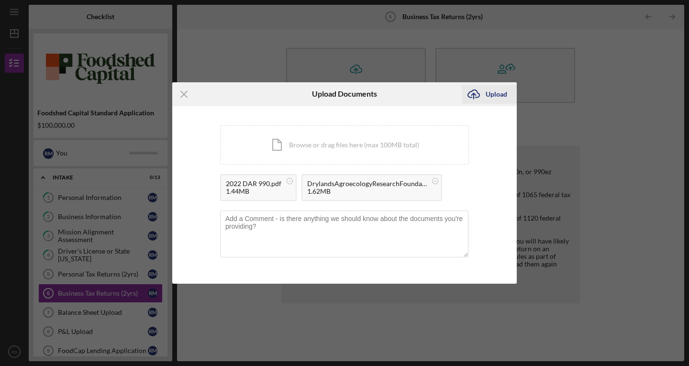
click at [504, 95] on div "Upload" at bounding box center [496, 94] width 22 height 19
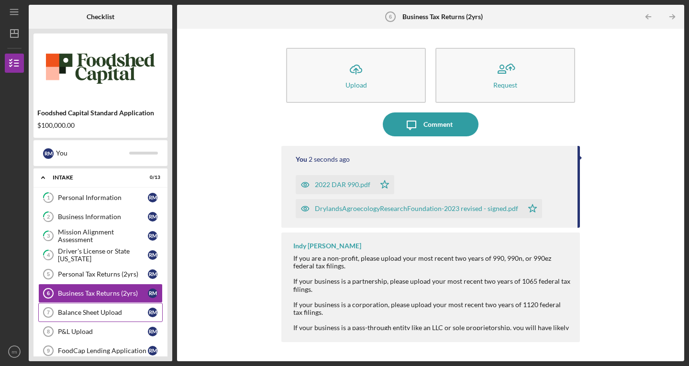
click at [109, 313] on div "Balance Sheet Upload" at bounding box center [103, 312] width 90 height 8
